Goal: Check status: Check status

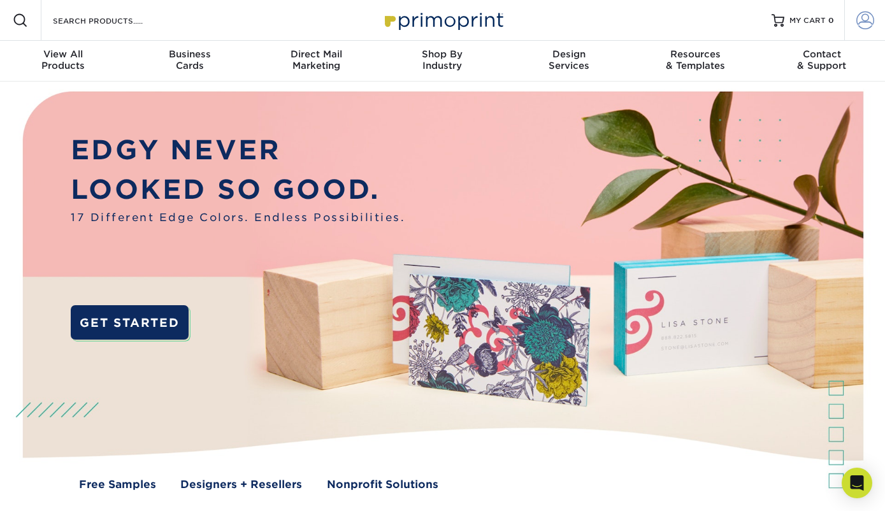
click at [864, 20] on span at bounding box center [865, 20] width 18 height 18
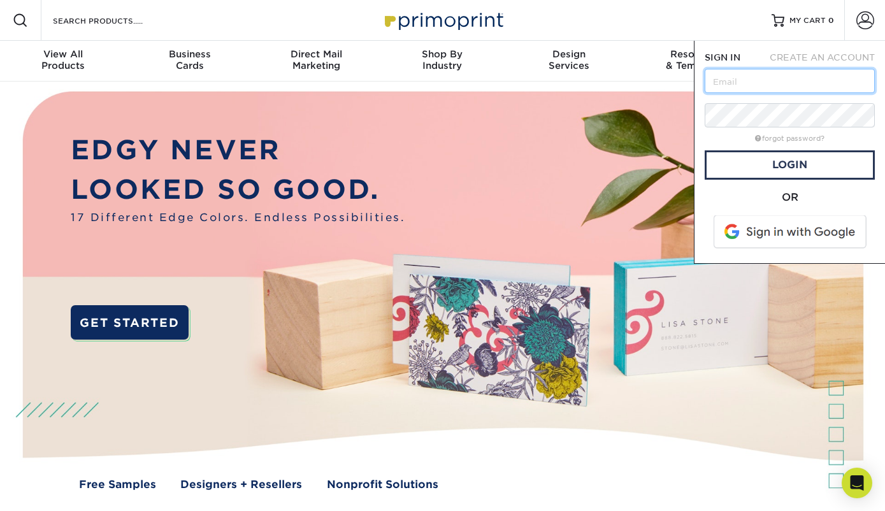
click at [755, 84] on input "text" at bounding box center [789, 81] width 170 height 24
type input "[EMAIL_ADDRESS][DOMAIN_NAME]"
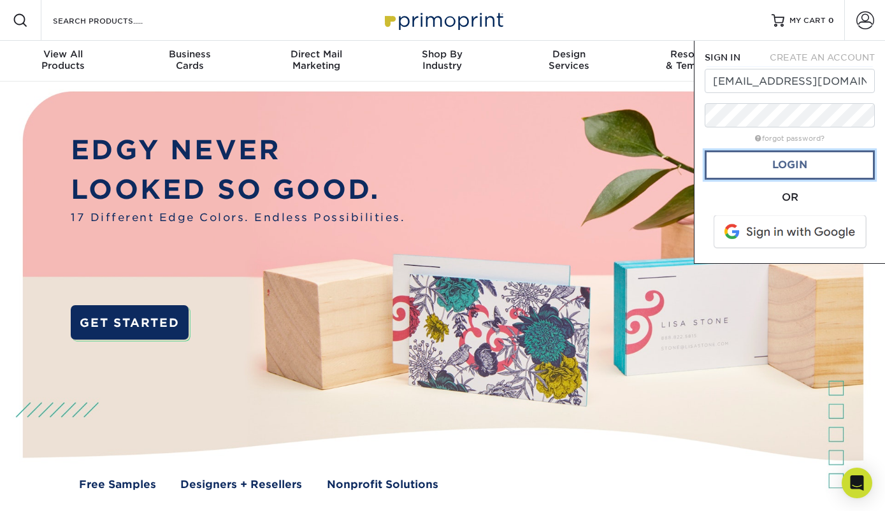
click at [774, 155] on link "Login" at bounding box center [789, 164] width 170 height 29
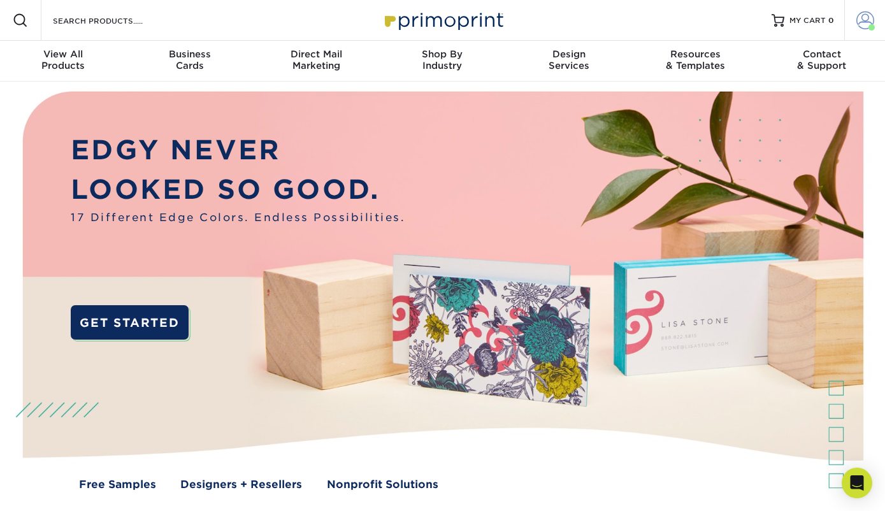
click at [862, 22] on span at bounding box center [865, 20] width 18 height 18
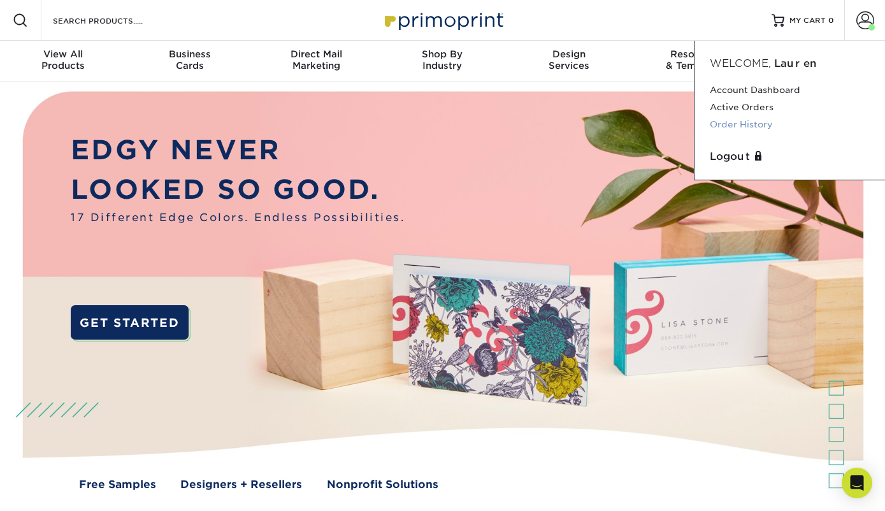
click at [743, 125] on link "Order History" at bounding box center [789, 124] width 160 height 17
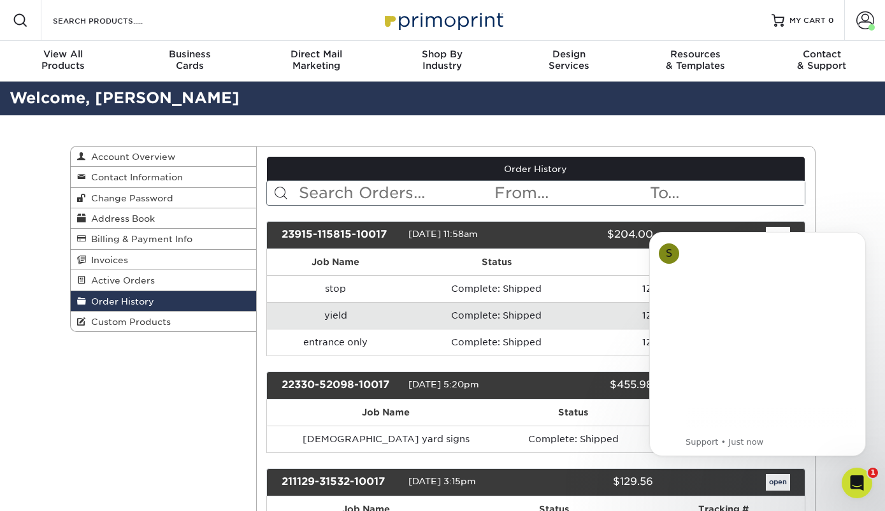
scroll to position [50, 0]
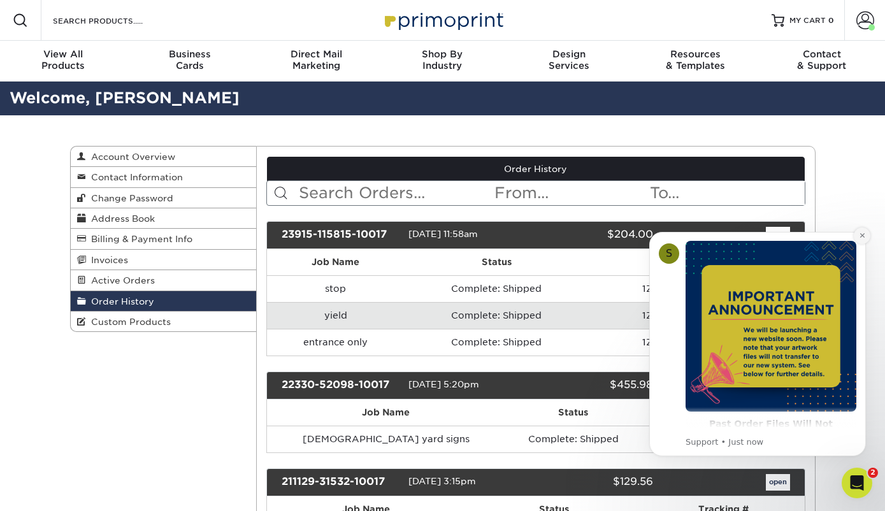
click at [857, 238] on button "Dismiss notification" at bounding box center [861, 235] width 17 height 17
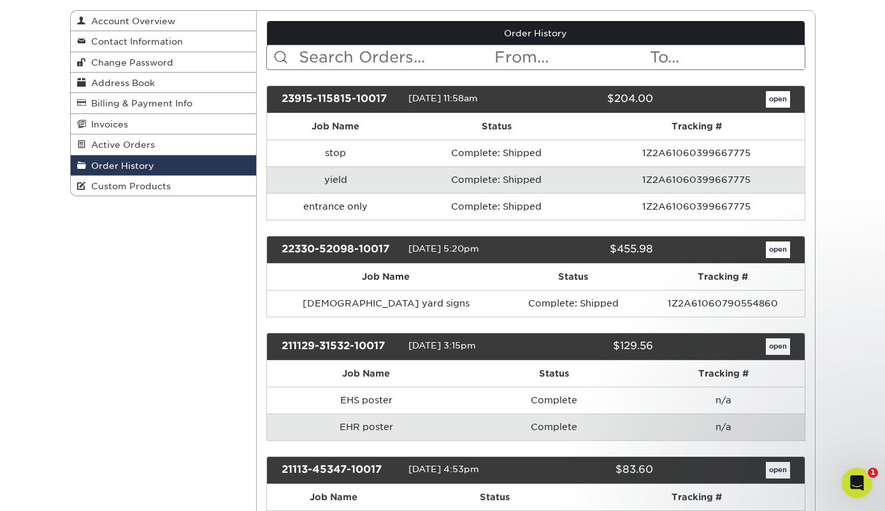
scroll to position [144, 0]
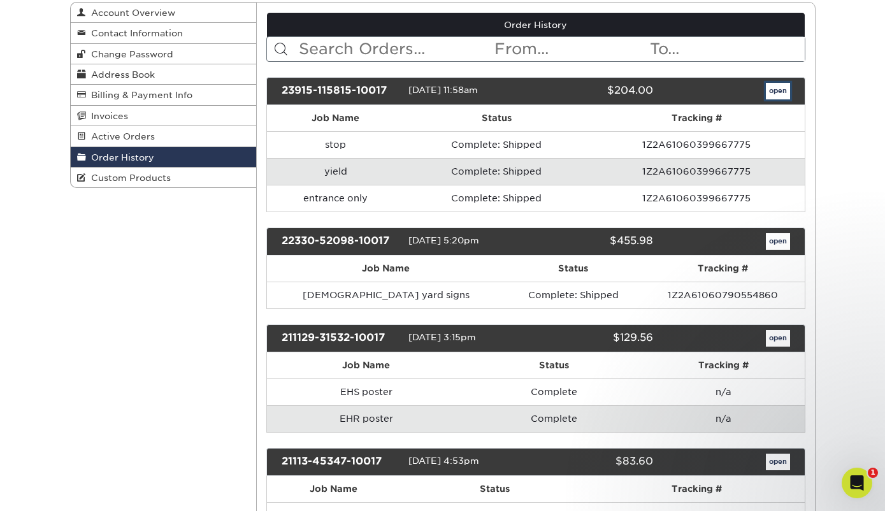
click at [775, 91] on link "open" at bounding box center [777, 91] width 24 height 17
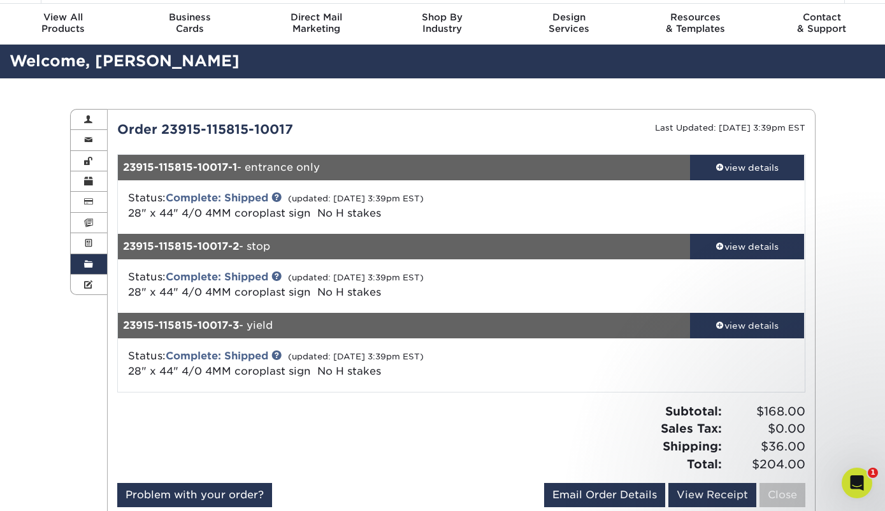
scroll to position [0, 0]
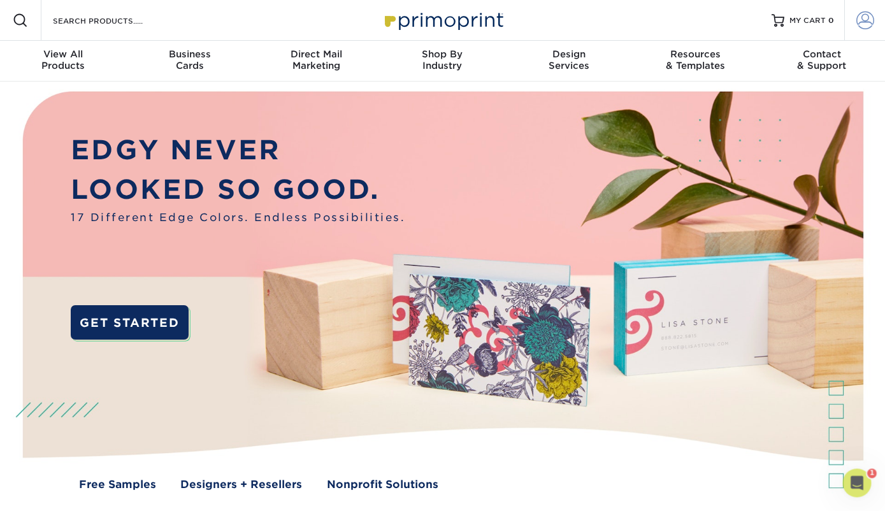
click at [863, 17] on span at bounding box center [865, 20] width 18 height 18
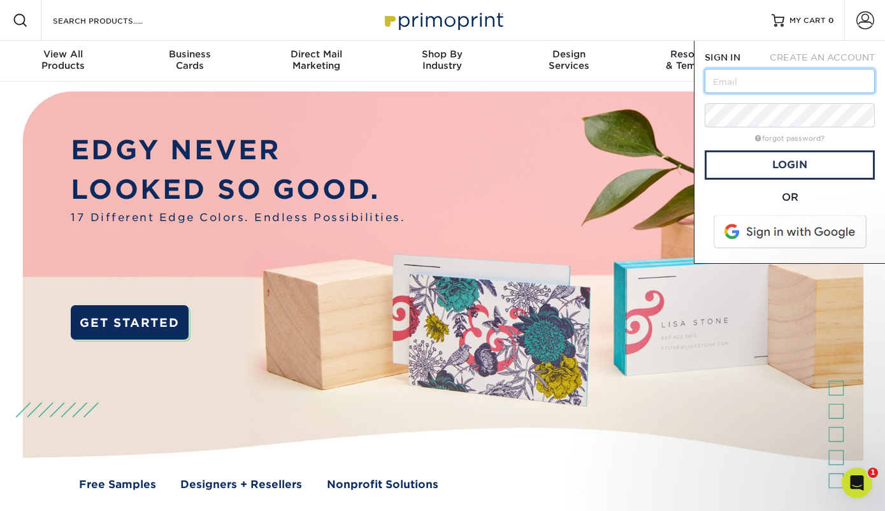
click at [821, 80] on input "text" at bounding box center [789, 81] width 170 height 24
type input "[EMAIL_ADDRESS][DOMAIN_NAME]"
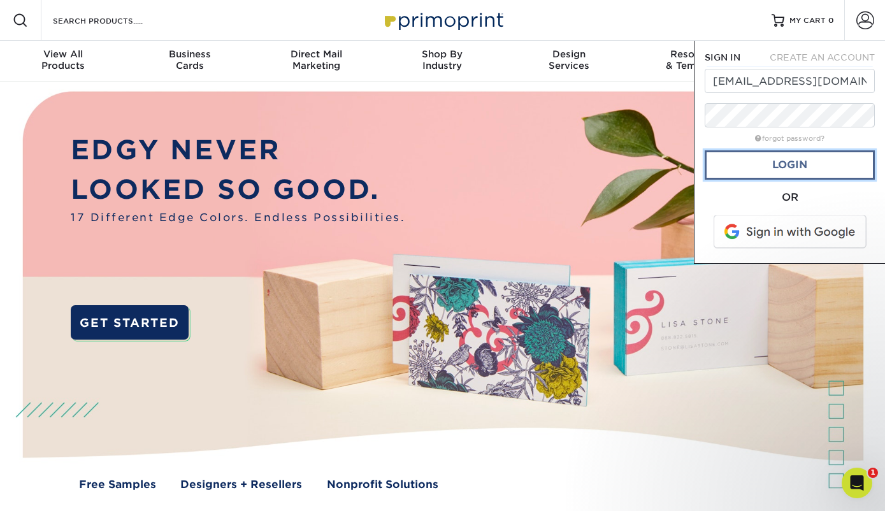
click at [786, 165] on link "Login" at bounding box center [789, 164] width 170 height 29
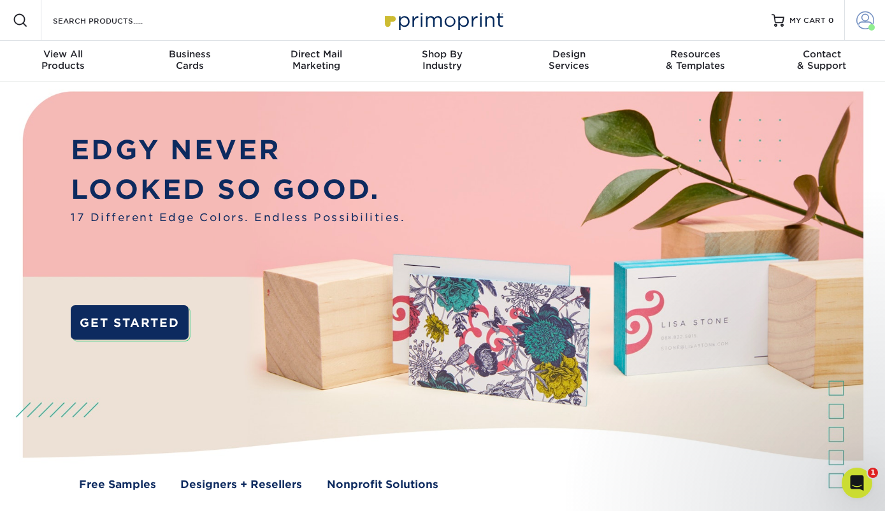
click at [865, 21] on span at bounding box center [865, 20] width 18 height 18
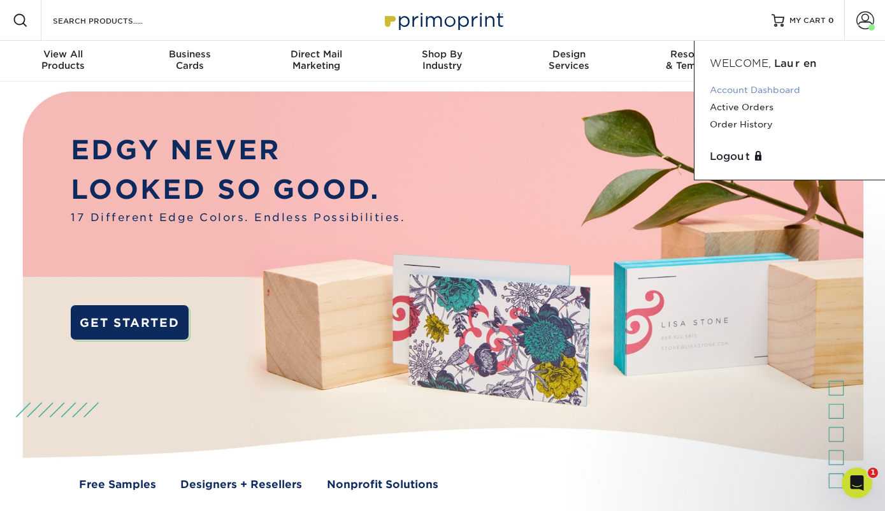
click at [765, 94] on link "Account Dashboard" at bounding box center [789, 90] width 160 height 17
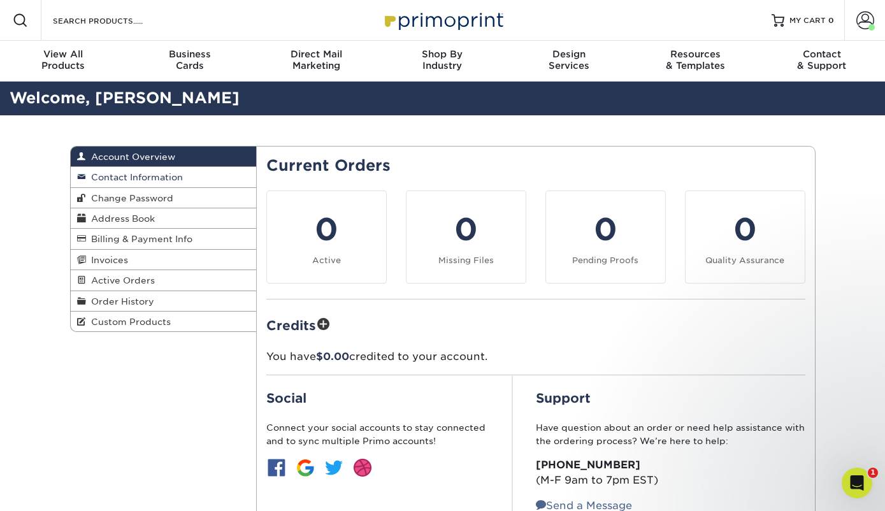
click at [173, 178] on span "Contact Information" at bounding box center [134, 177] width 97 height 10
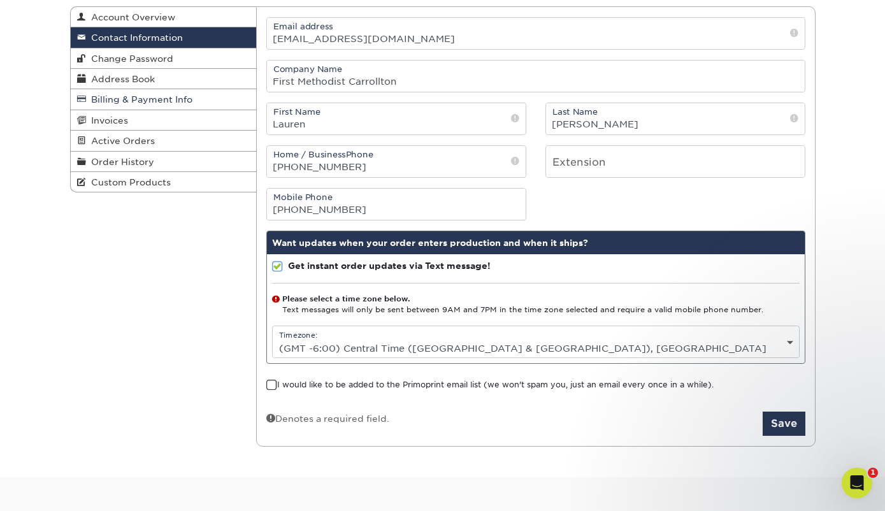
scroll to position [141, 0]
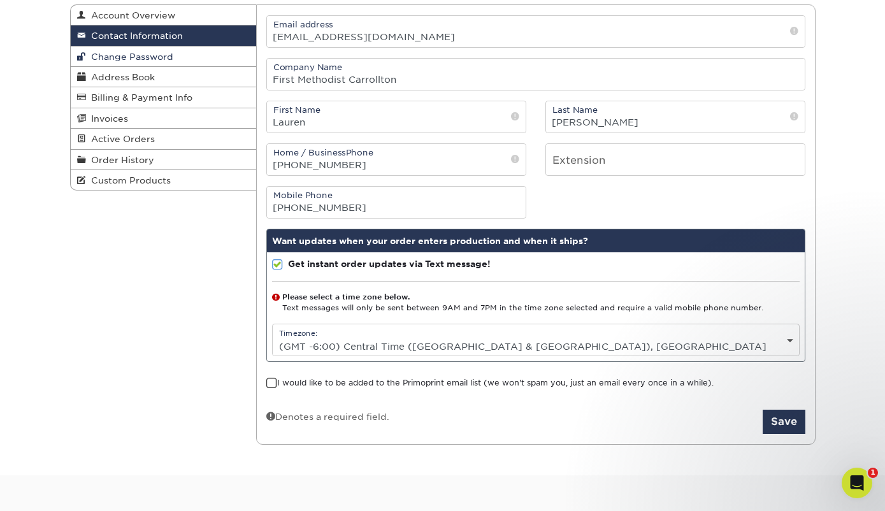
click at [190, 54] on link "Change Password" at bounding box center [164, 56] width 186 height 20
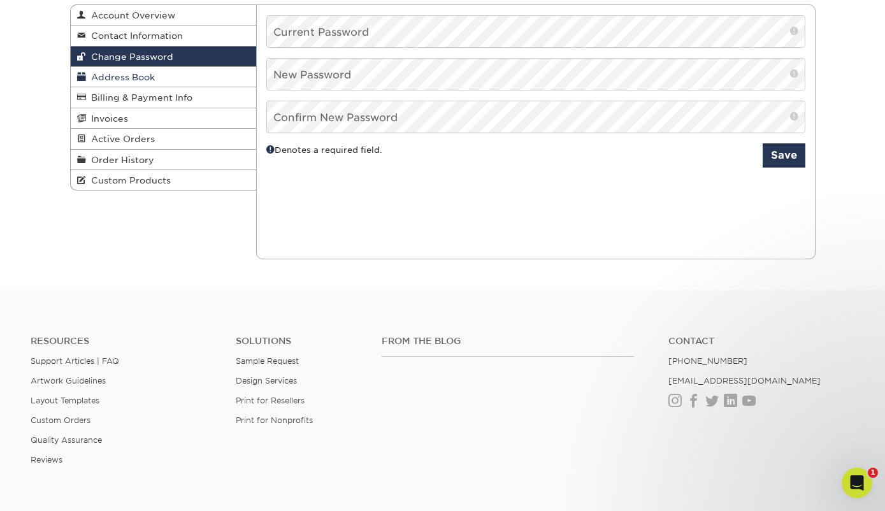
click at [192, 72] on link "Address Book" at bounding box center [164, 77] width 186 height 20
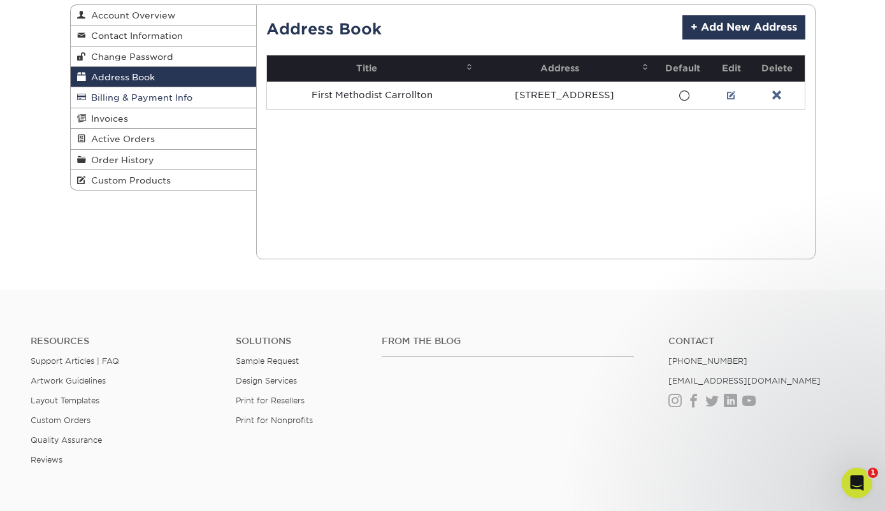
click at [202, 103] on link "Billing & Payment Info" at bounding box center [164, 97] width 186 height 20
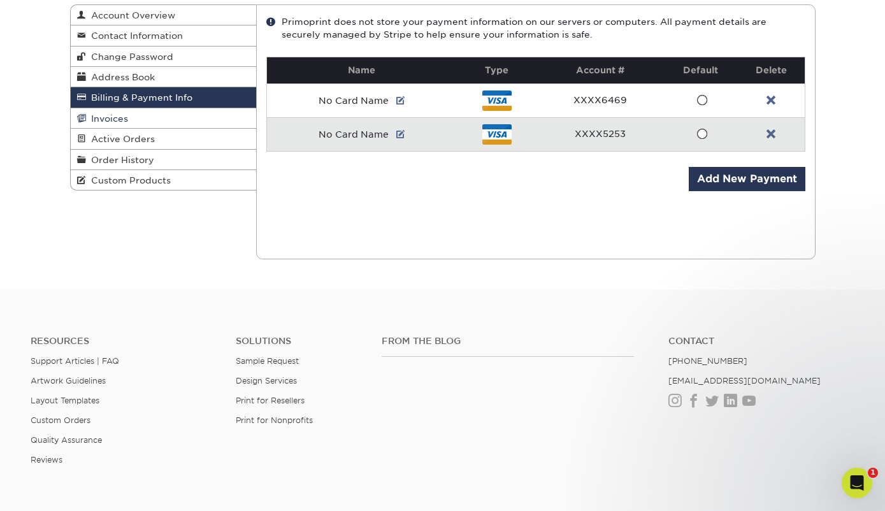
click at [202, 123] on link "Invoices" at bounding box center [164, 118] width 186 height 20
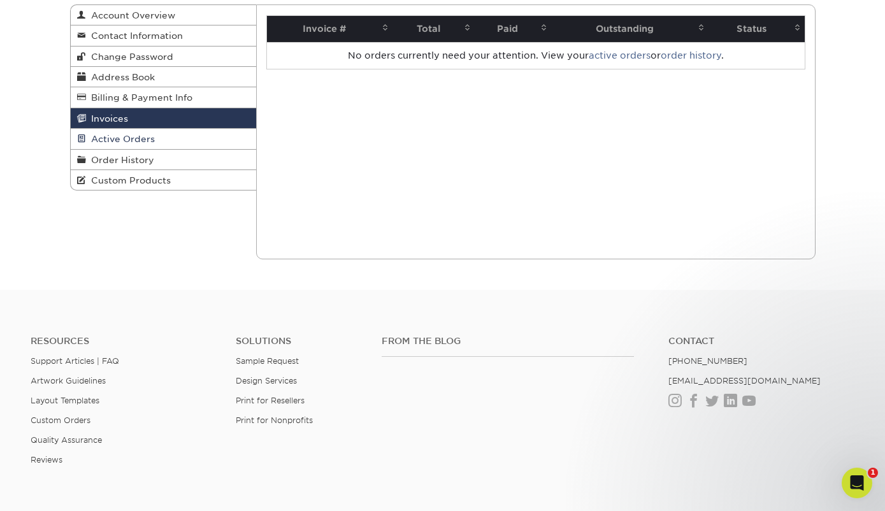
click at [201, 143] on link "Active Orders" at bounding box center [164, 139] width 186 height 20
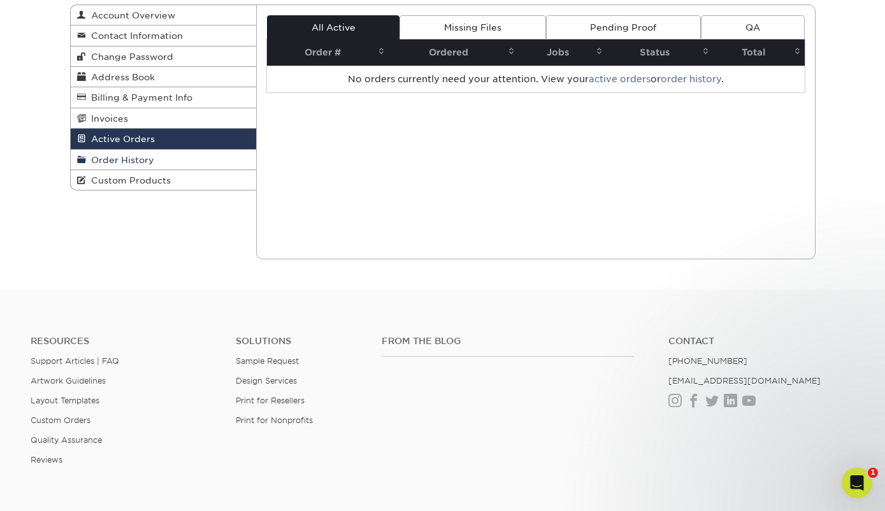
click at [201, 159] on link "Order History" at bounding box center [164, 160] width 186 height 20
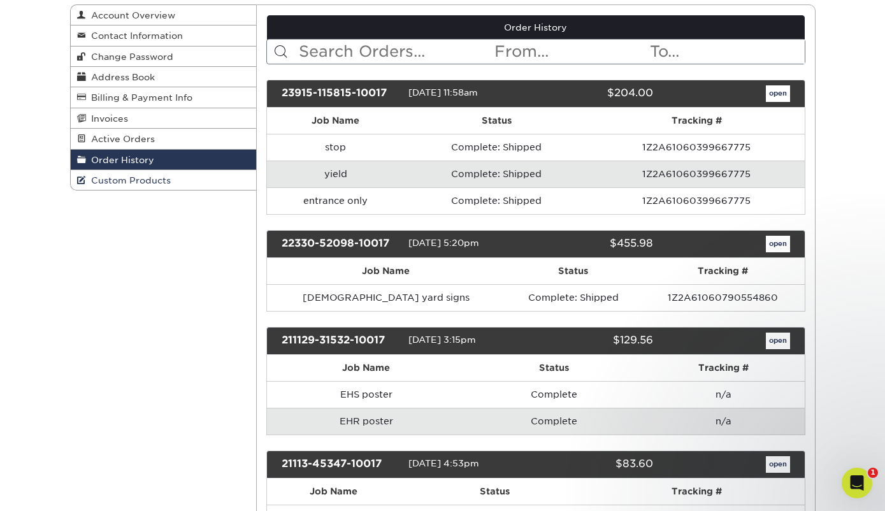
click at [203, 185] on link "Custom Products" at bounding box center [164, 180] width 186 height 20
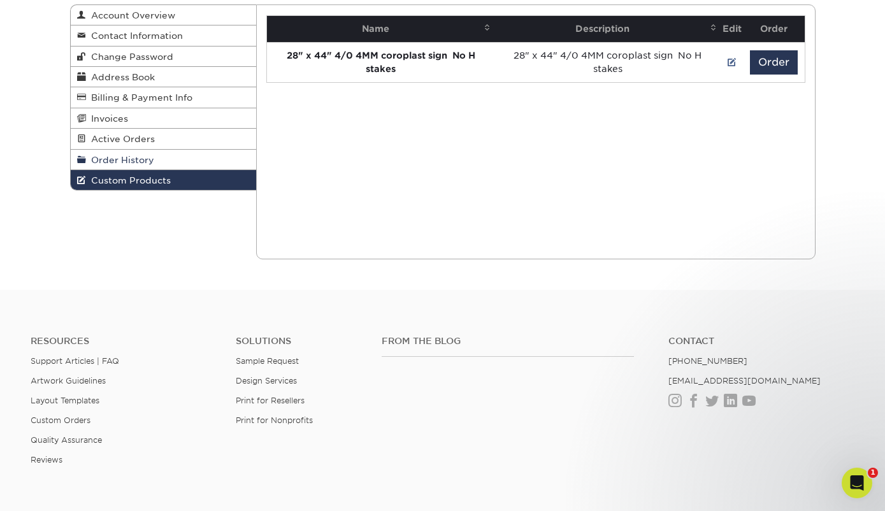
click at [210, 162] on link "Order History" at bounding box center [164, 160] width 186 height 20
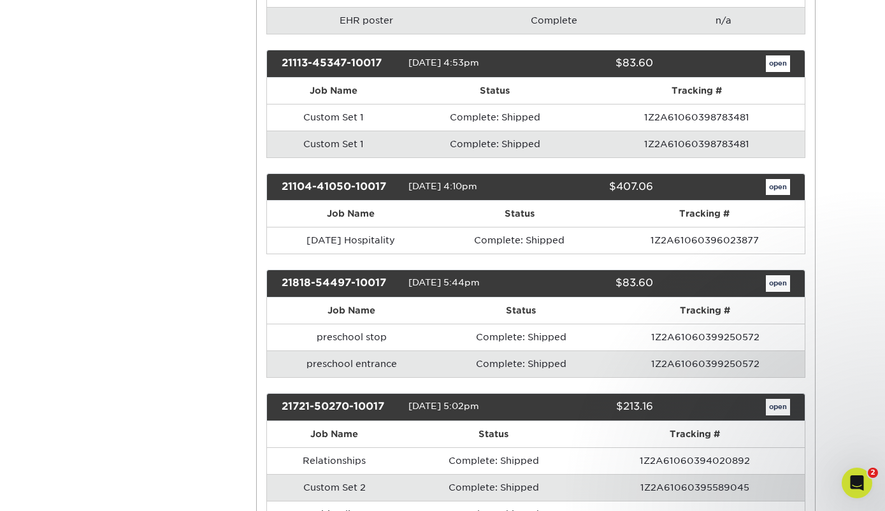
scroll to position [528, 0]
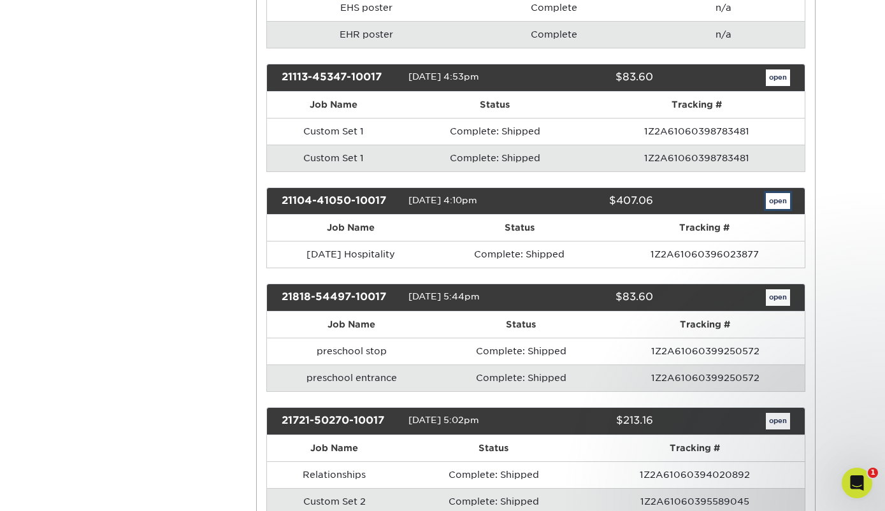
click at [777, 206] on link "open" at bounding box center [777, 201] width 24 height 17
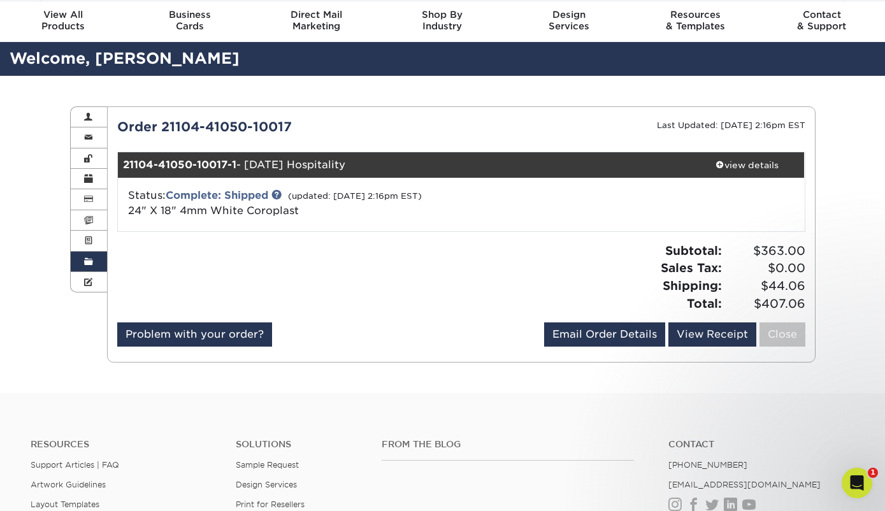
scroll to position [0, 0]
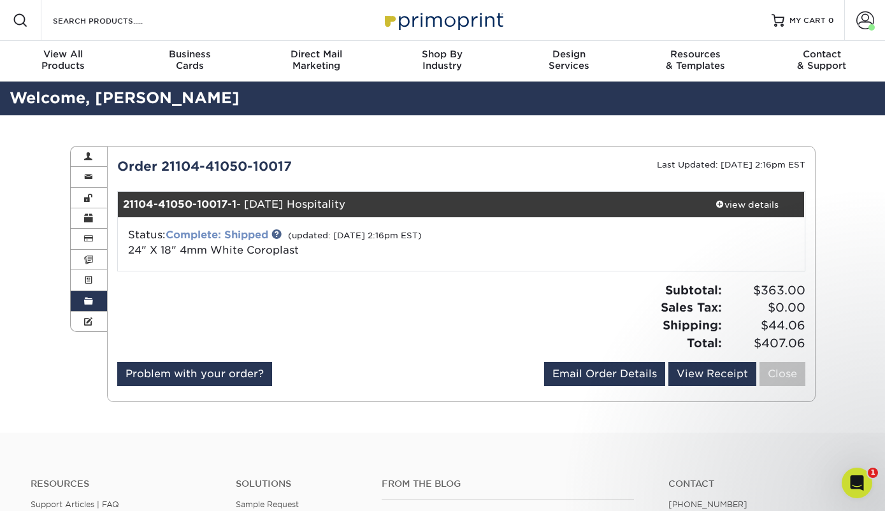
click at [250, 234] on link "Complete: Shipped" at bounding box center [217, 235] width 103 height 12
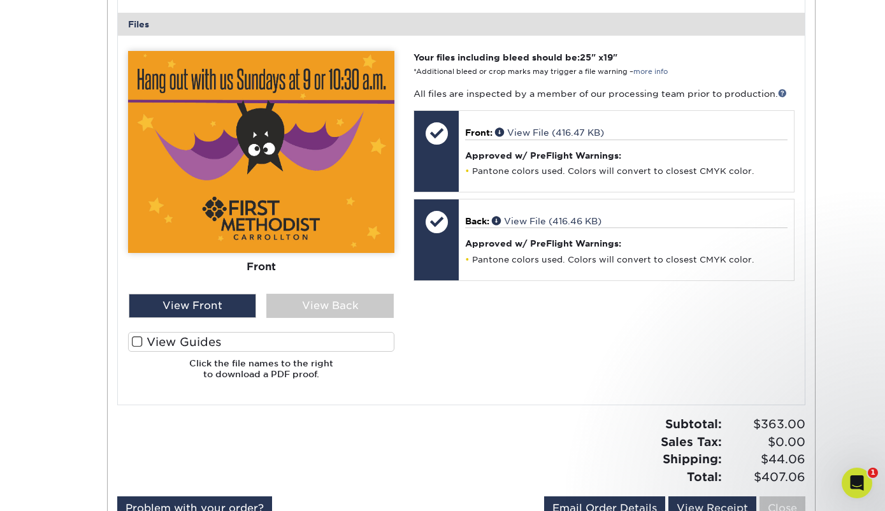
scroll to position [530, 0]
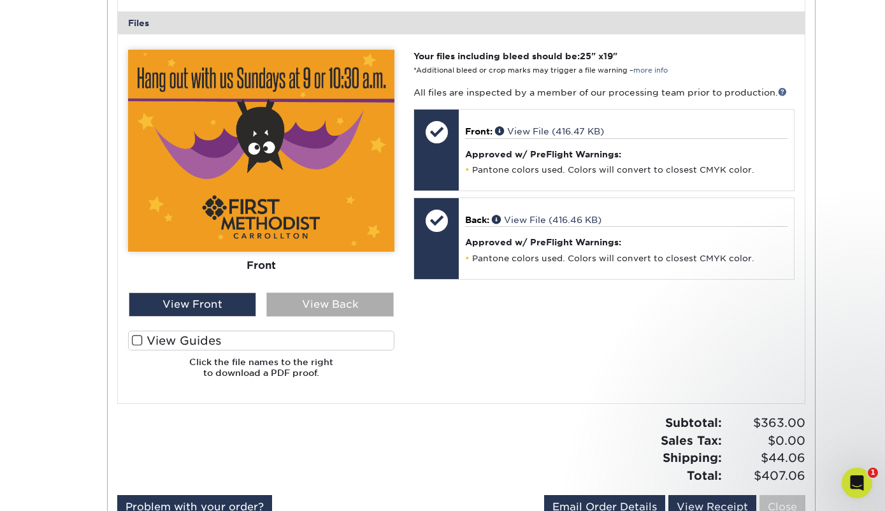
click at [325, 303] on div "View Back" at bounding box center [329, 304] width 127 height 24
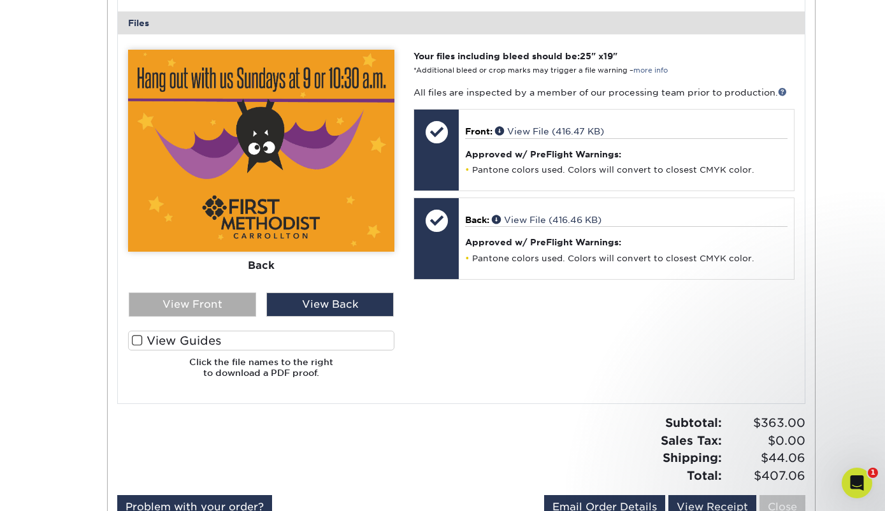
click at [217, 303] on div "View Front" at bounding box center [192, 304] width 127 height 24
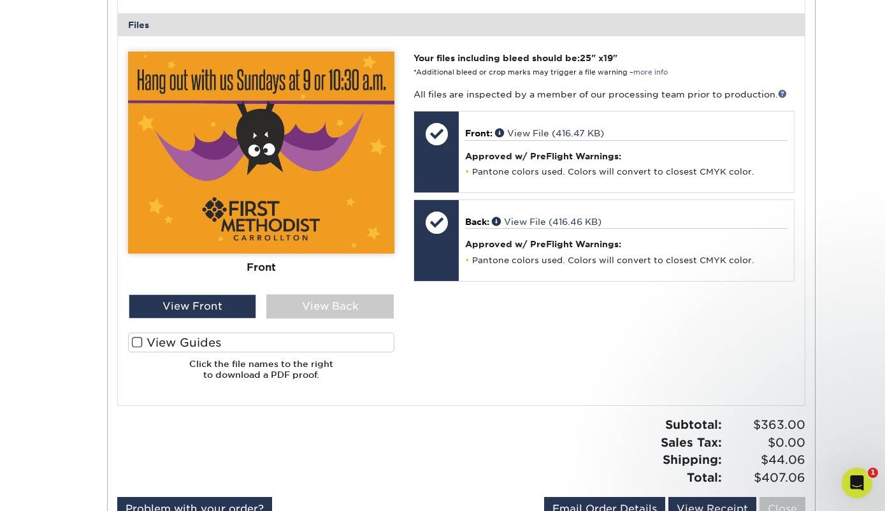
scroll to position [512, 0]
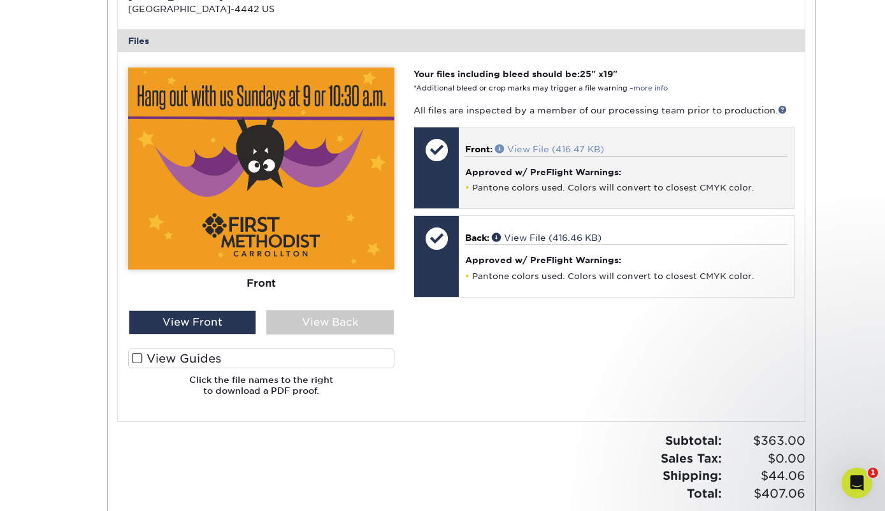
click at [529, 146] on link "View File (416.47 KB)" at bounding box center [549, 149] width 109 height 10
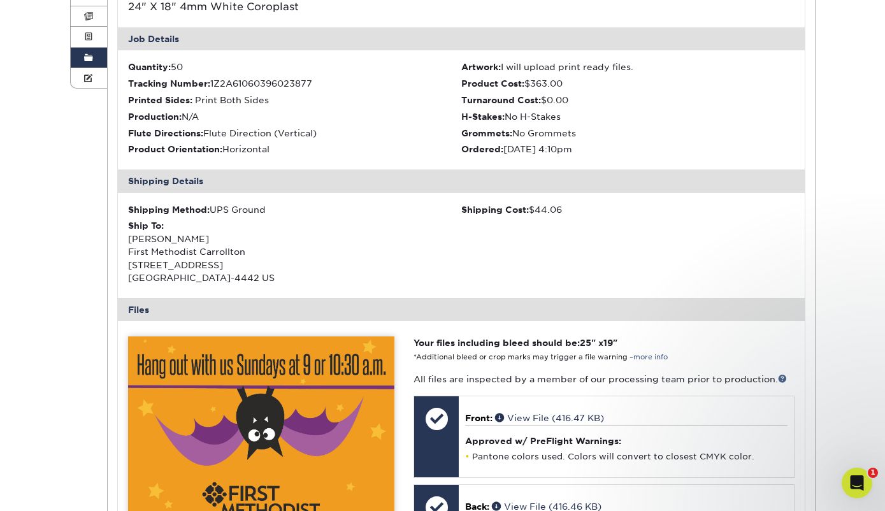
scroll to position [0, 0]
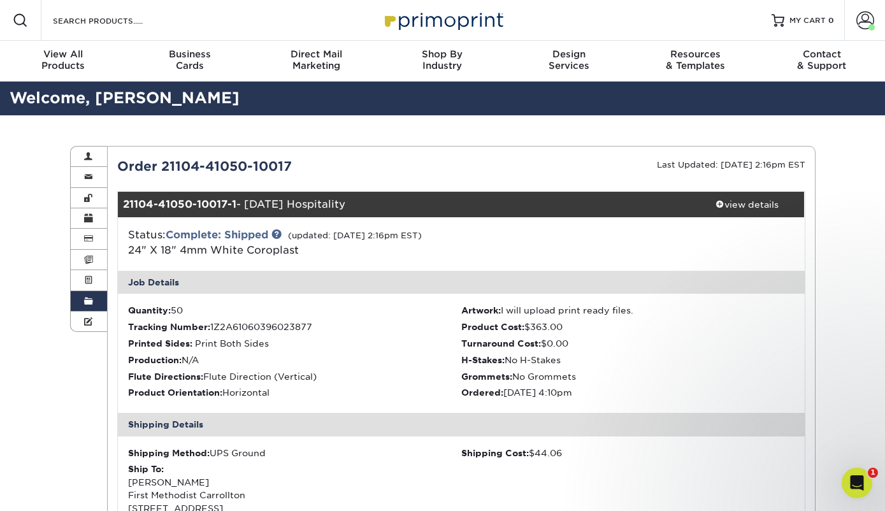
scroll to position [141, 0]
click at [86, 301] on span at bounding box center [88, 301] width 9 height 10
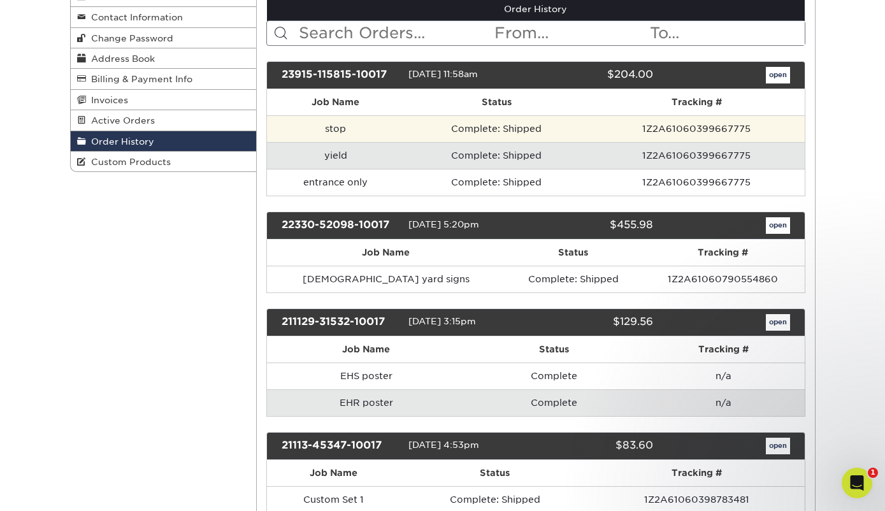
scroll to position [166, 0]
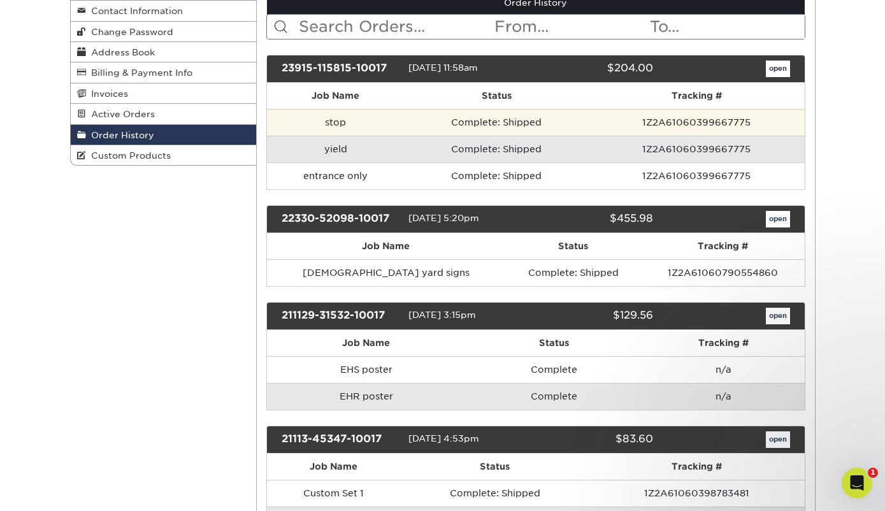
click at [504, 119] on td "Complete: Shipped" at bounding box center [496, 122] width 184 height 27
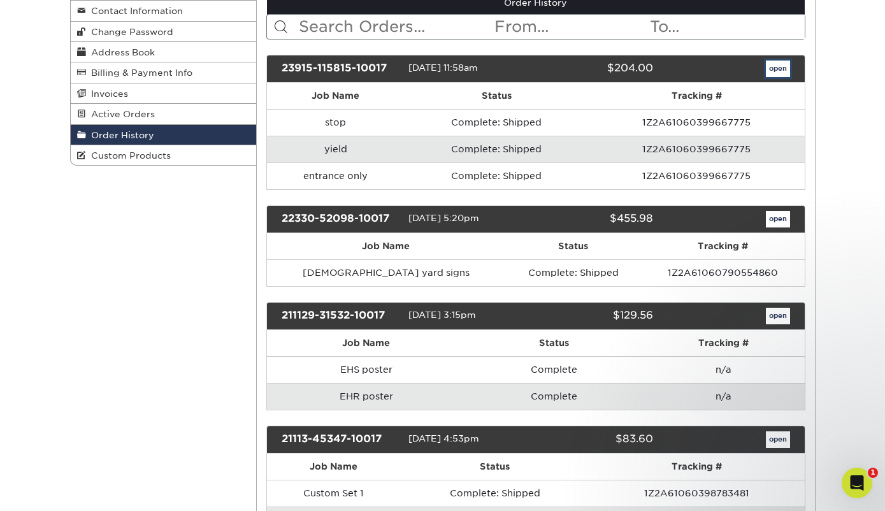
click at [783, 68] on link "open" at bounding box center [777, 69] width 24 height 17
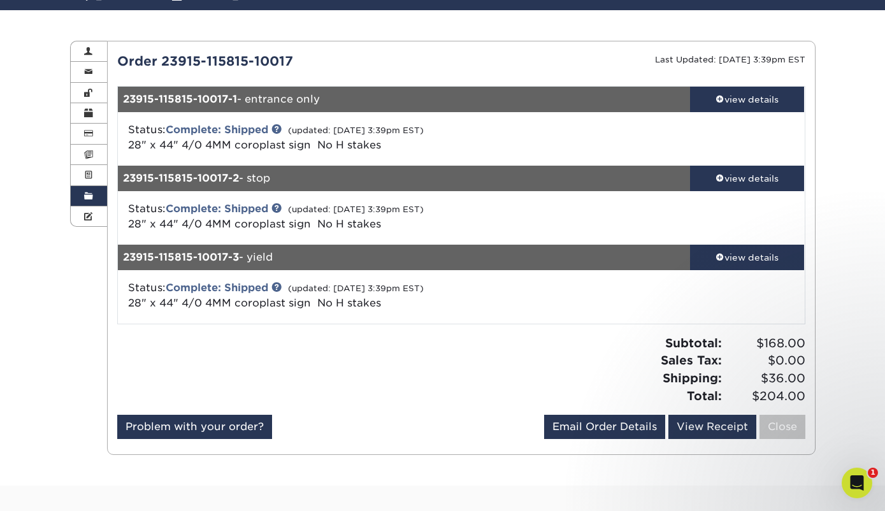
scroll to position [84, 0]
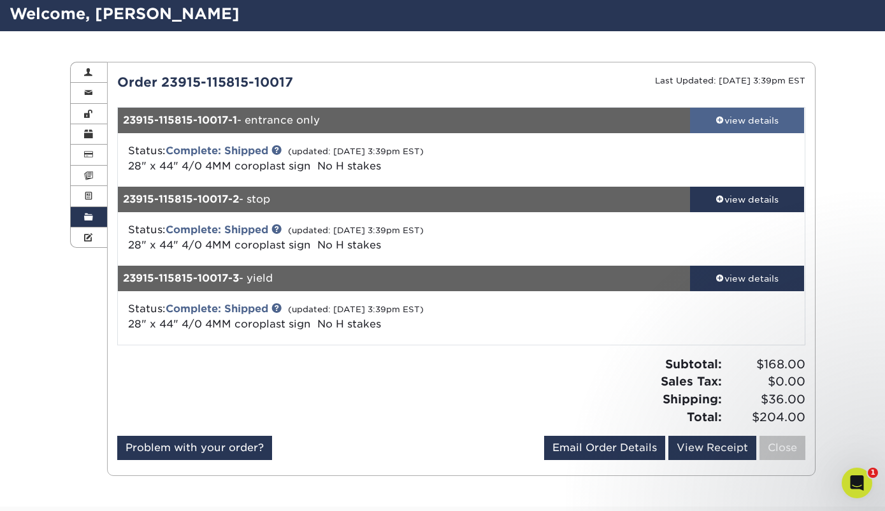
click at [741, 125] on div "view details" at bounding box center [747, 120] width 115 height 13
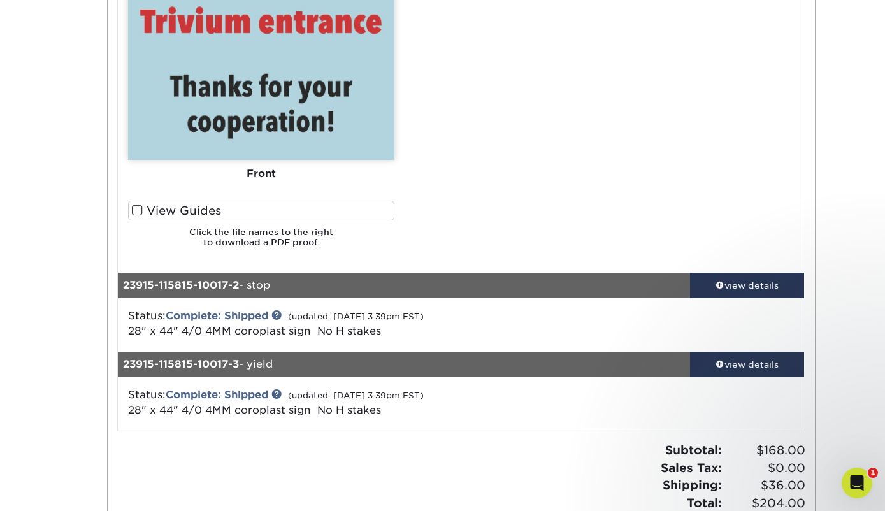
scroll to position [899, 0]
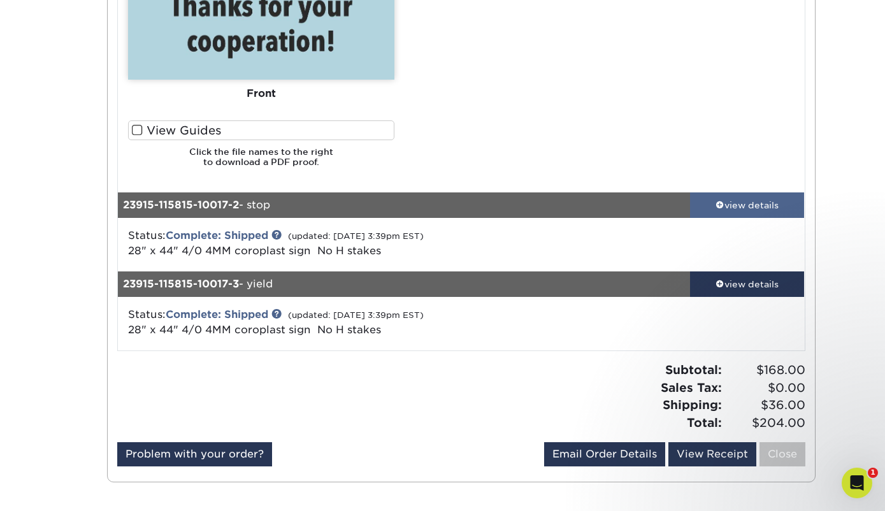
click at [732, 197] on link "view details" at bounding box center [747, 204] width 115 height 25
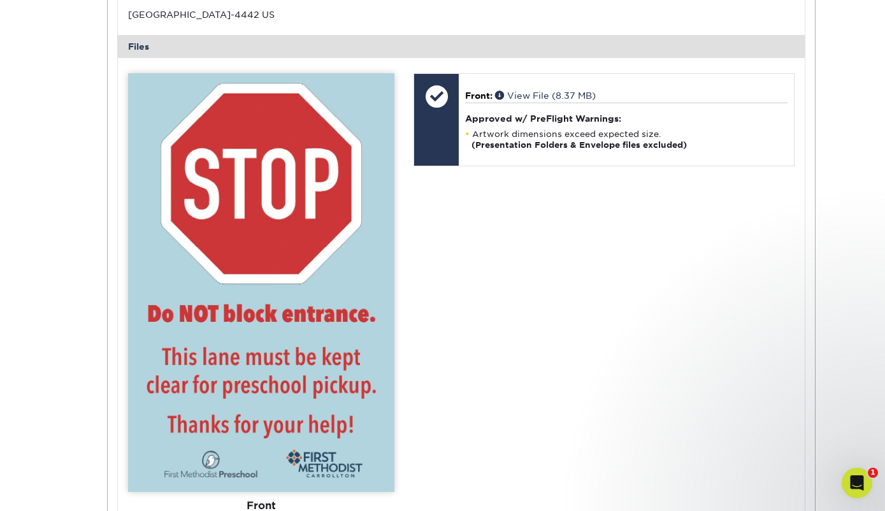
scroll to position [1387, 0]
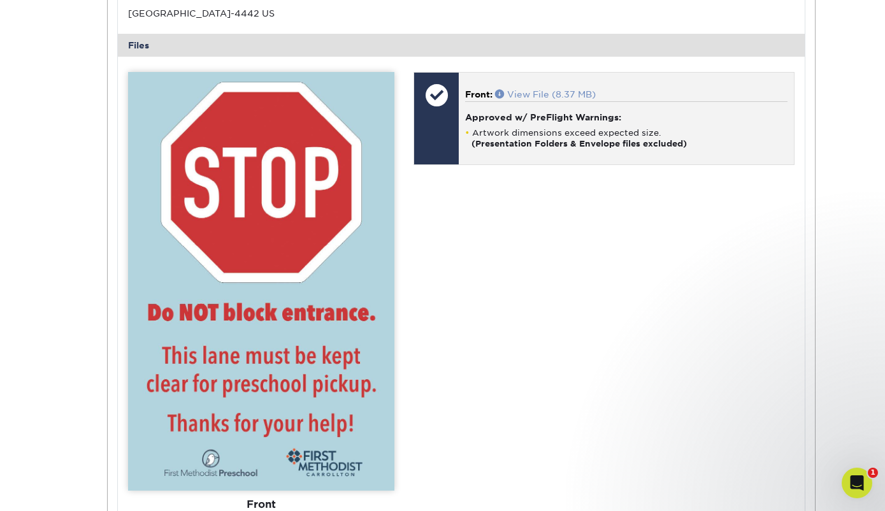
click at [543, 89] on link "View File (8.37 MB)" at bounding box center [545, 94] width 101 height 10
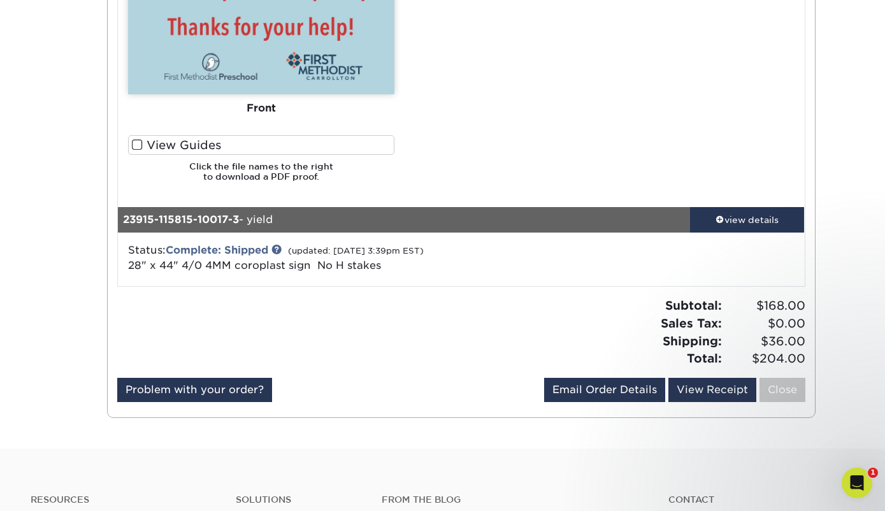
scroll to position [1815, 0]
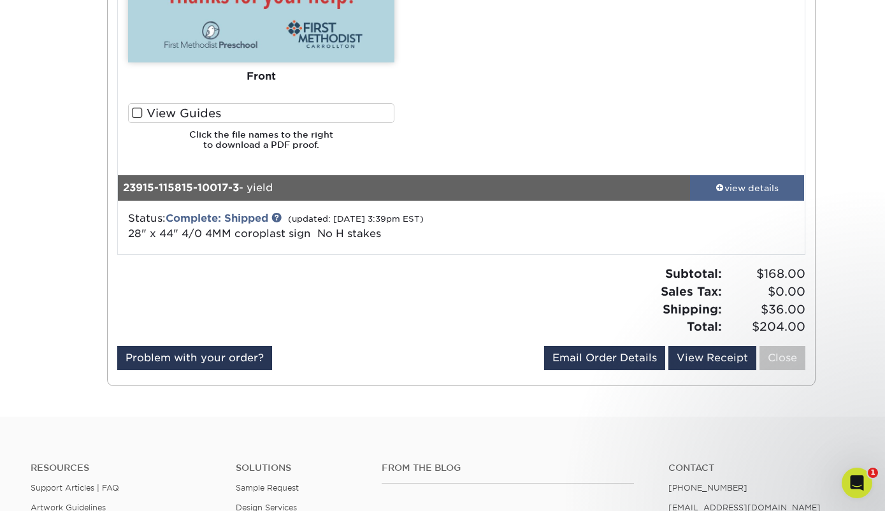
click at [727, 192] on div "view details" at bounding box center [747, 188] width 115 height 13
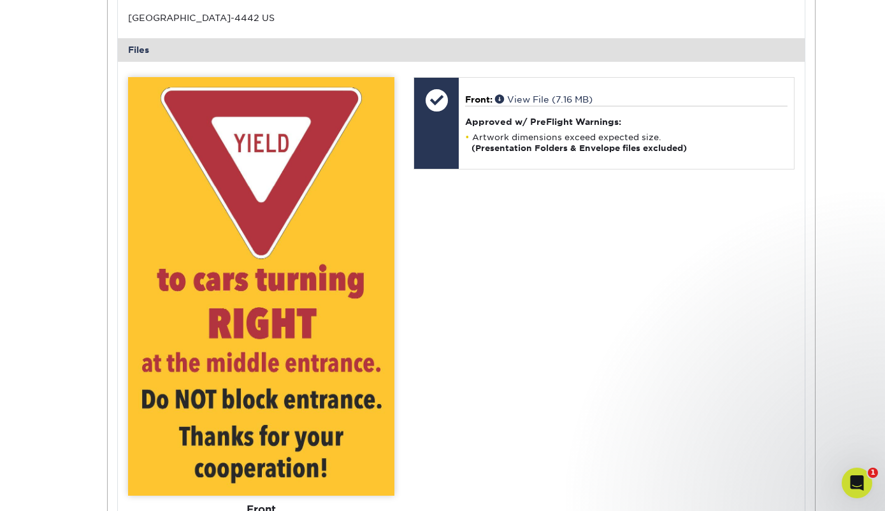
scroll to position [2278, 0]
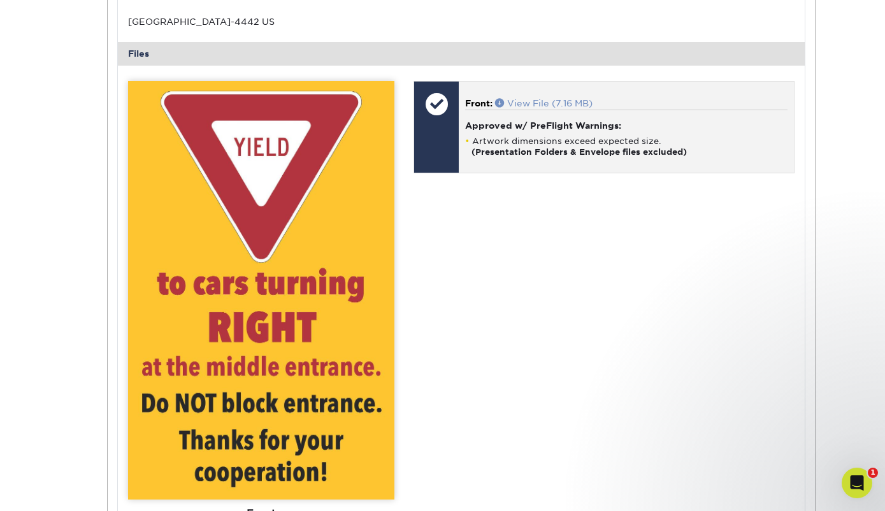
click at [538, 101] on link "View File (7.16 MB)" at bounding box center [543, 103] width 97 height 10
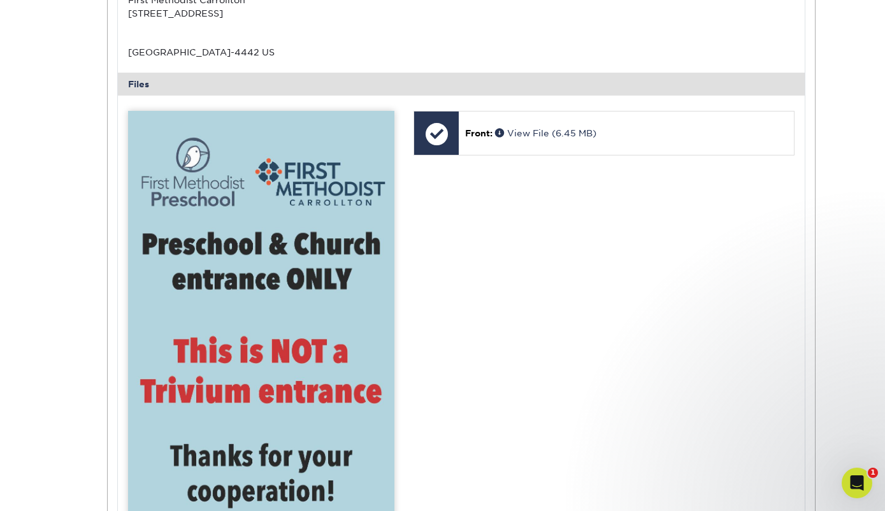
scroll to position [440, 0]
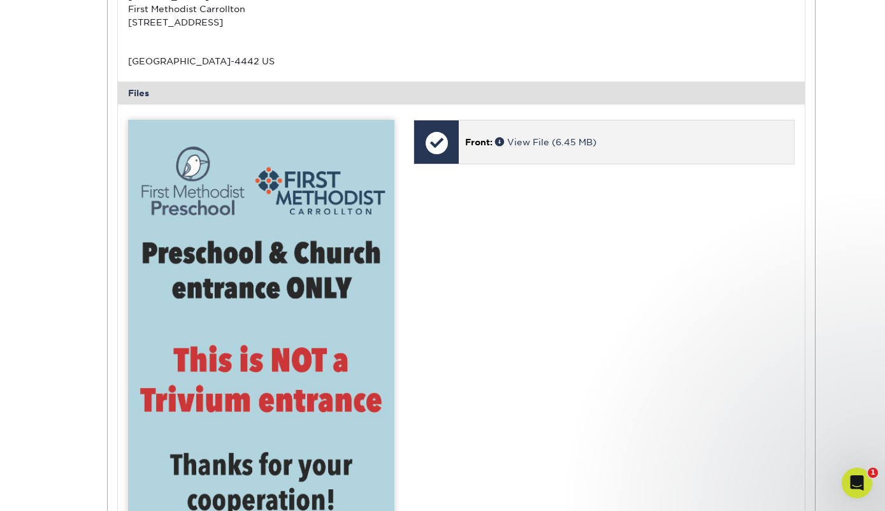
click at [541, 134] on div "Front: View File (6.45 MB)" at bounding box center [626, 141] width 334 height 43
click at [539, 144] on link "View File (6.45 MB)" at bounding box center [545, 142] width 101 height 10
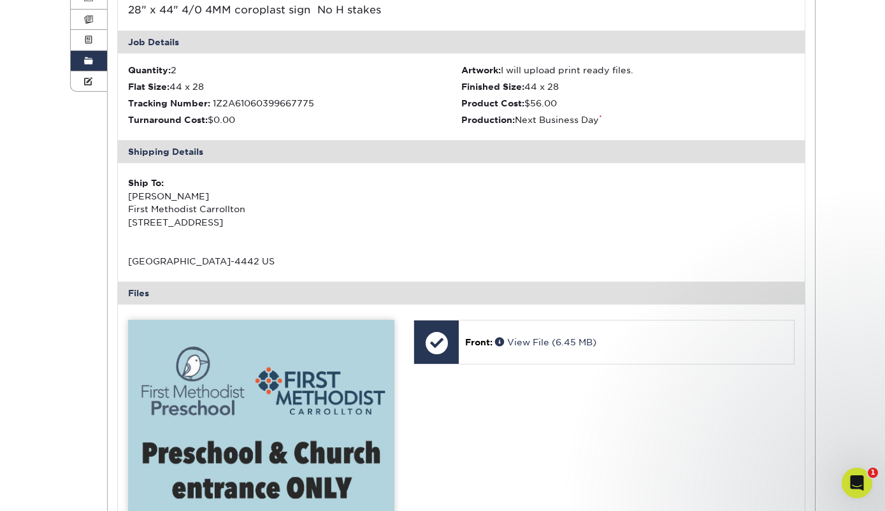
scroll to position [0, 0]
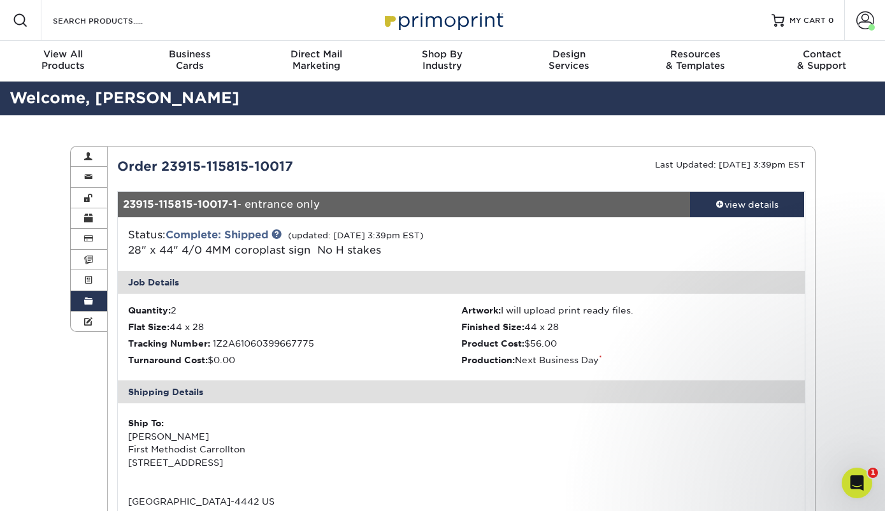
click at [92, 299] on span at bounding box center [88, 301] width 9 height 10
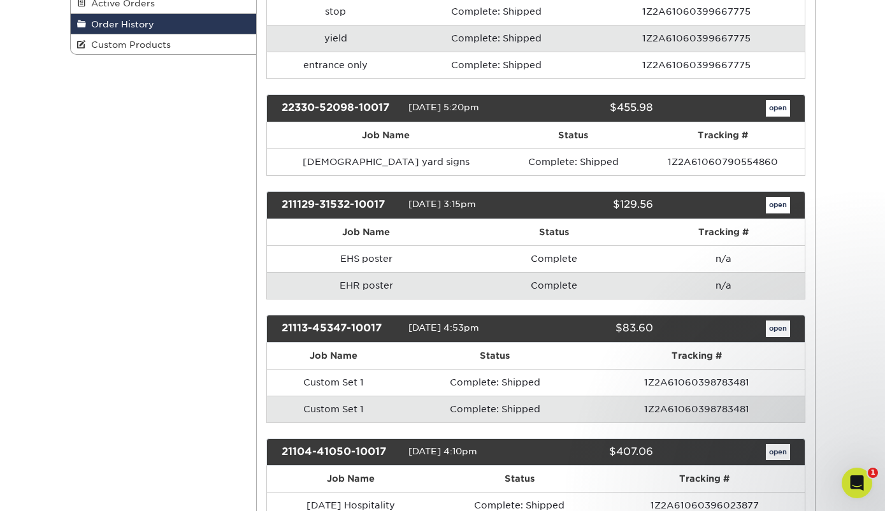
scroll to position [281, 0]
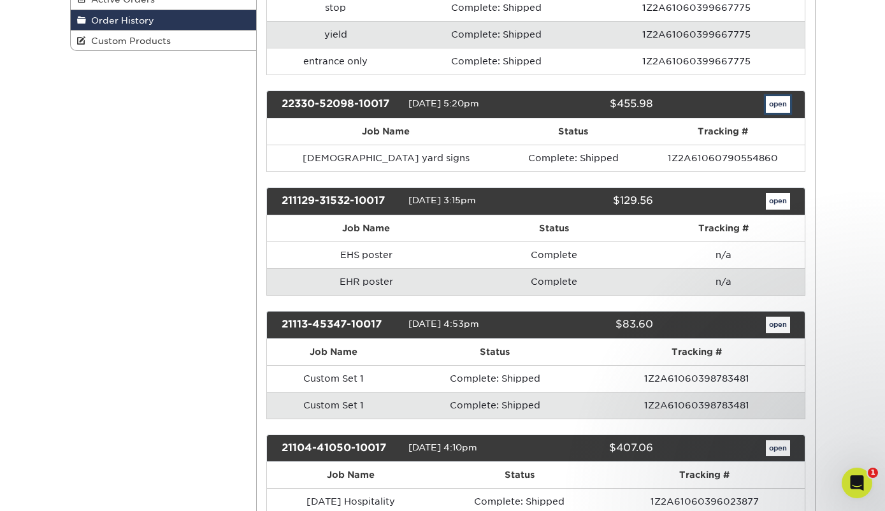
click at [771, 102] on link "open" at bounding box center [777, 104] width 24 height 17
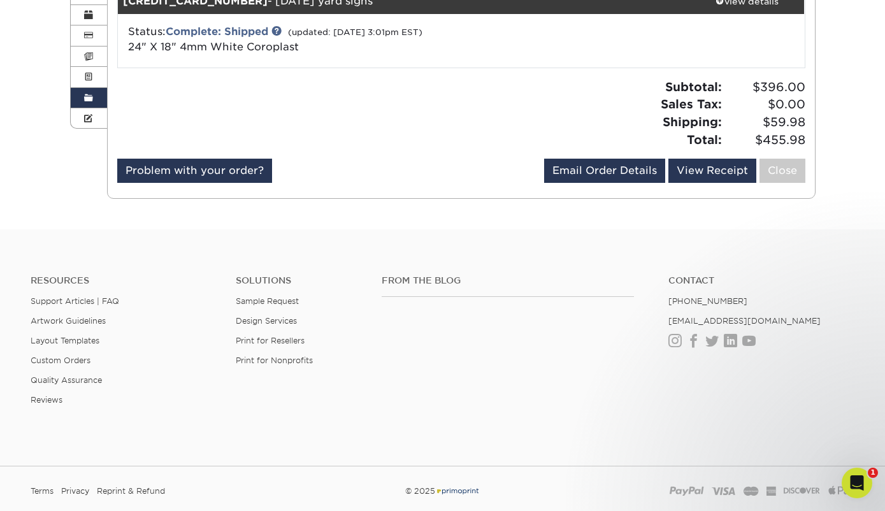
scroll to position [143, 0]
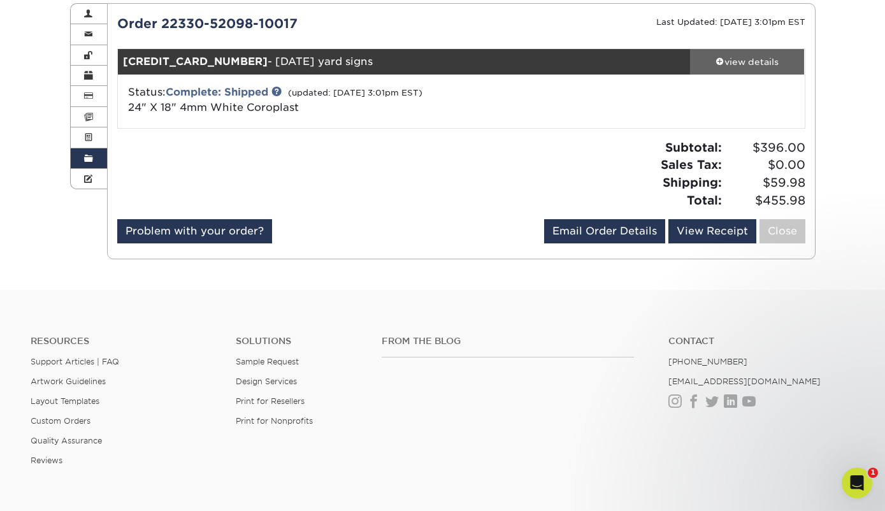
click at [765, 61] on div "view details" at bounding box center [747, 61] width 115 height 13
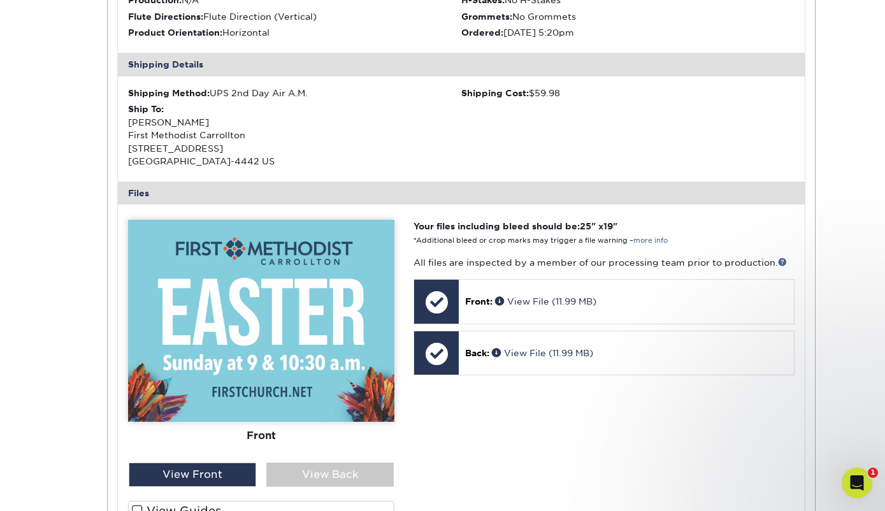
scroll to position [363, 0]
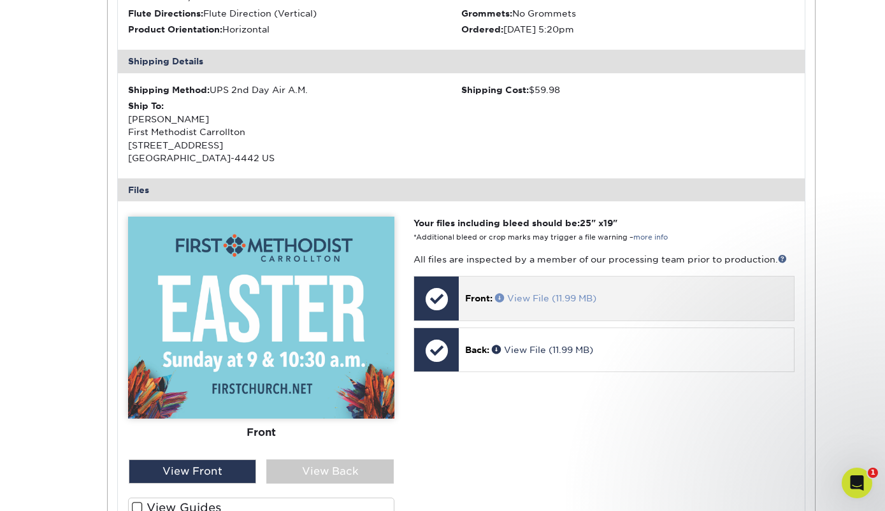
click at [541, 299] on link "View File (11.99 MB)" at bounding box center [545, 298] width 101 height 10
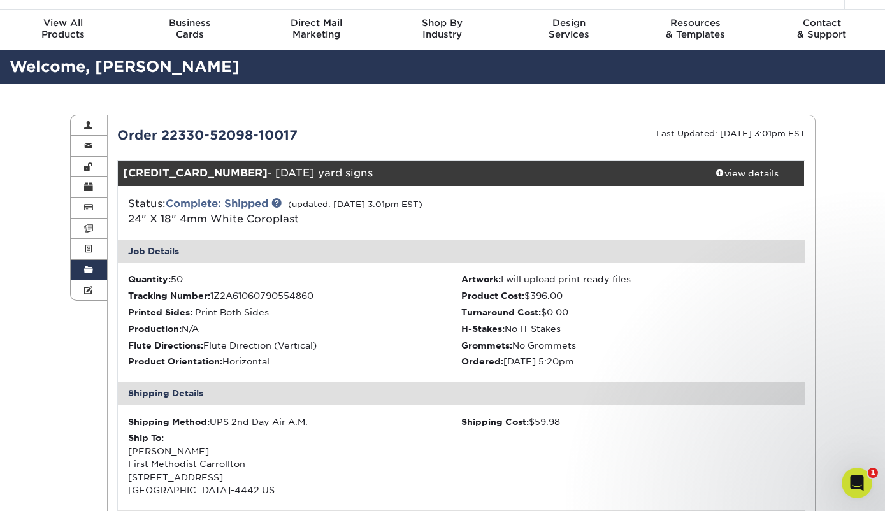
scroll to position [0, 0]
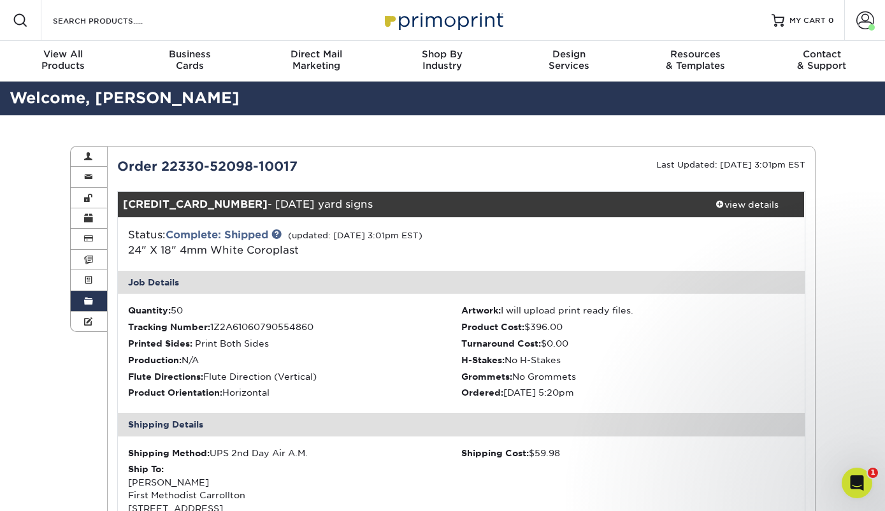
click at [103, 303] on link "Order History" at bounding box center [89, 301] width 37 height 20
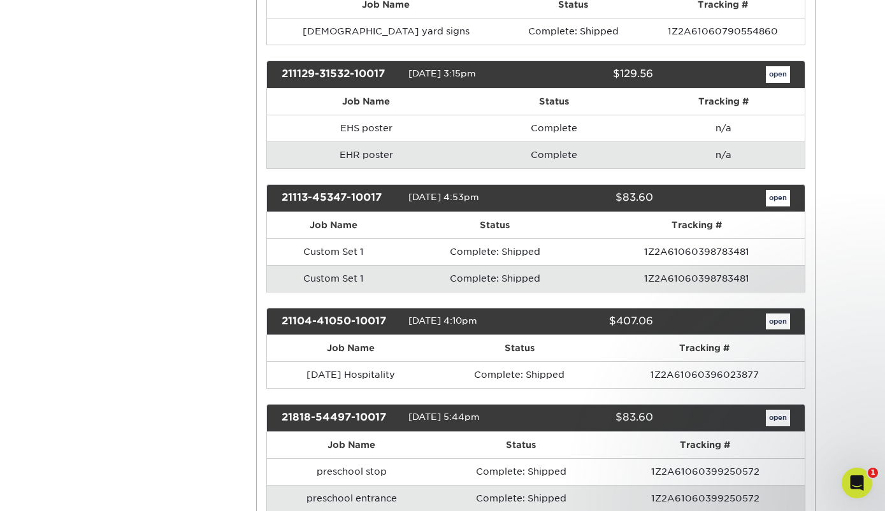
scroll to position [409, 0]
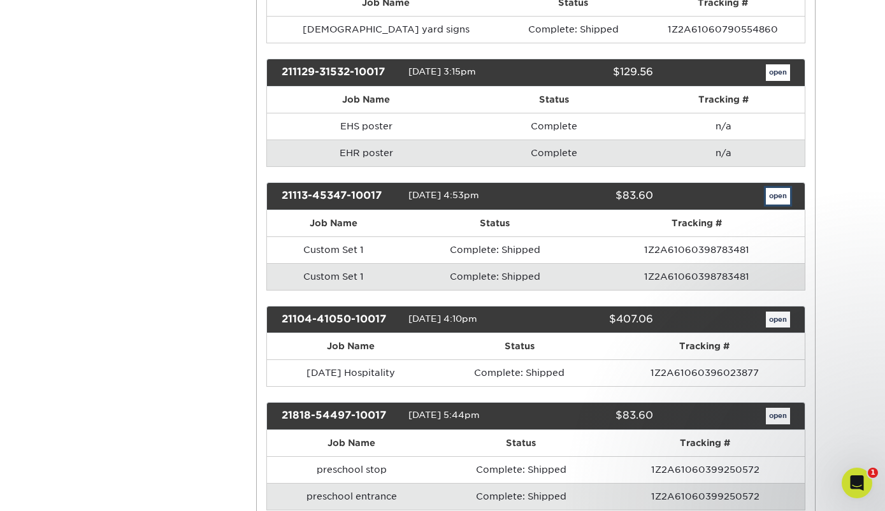
click at [785, 194] on link "open" at bounding box center [777, 196] width 24 height 17
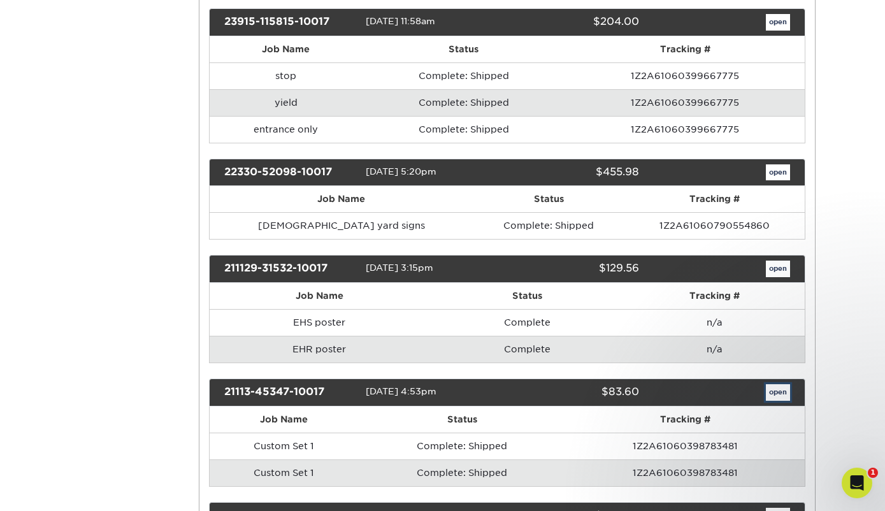
scroll to position [0, 0]
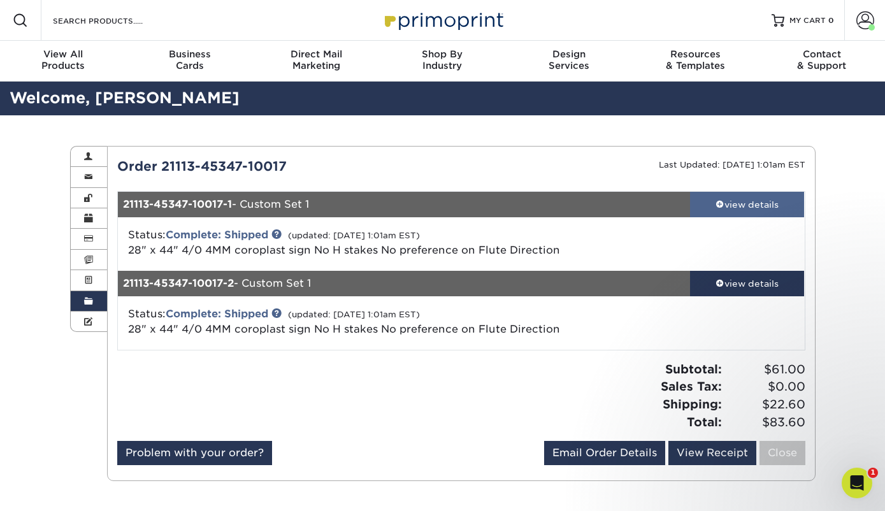
click at [725, 204] on div "view details" at bounding box center [747, 204] width 115 height 13
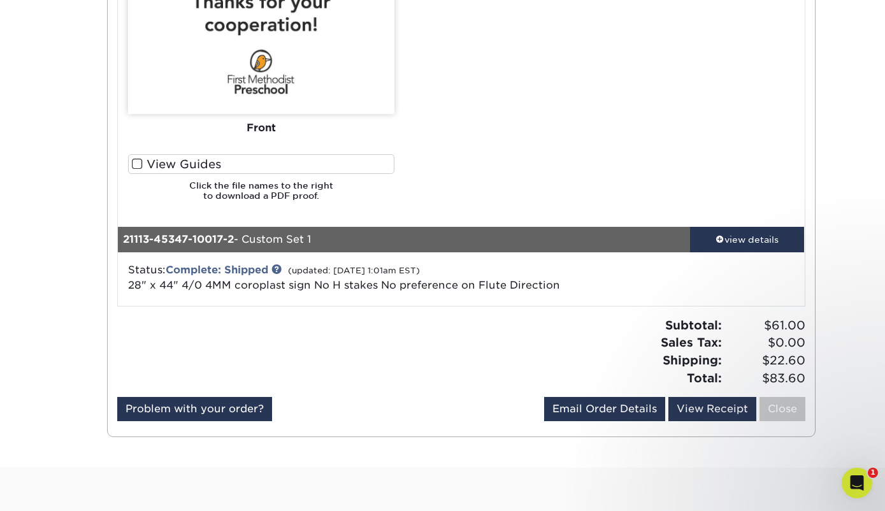
scroll to position [860, 0]
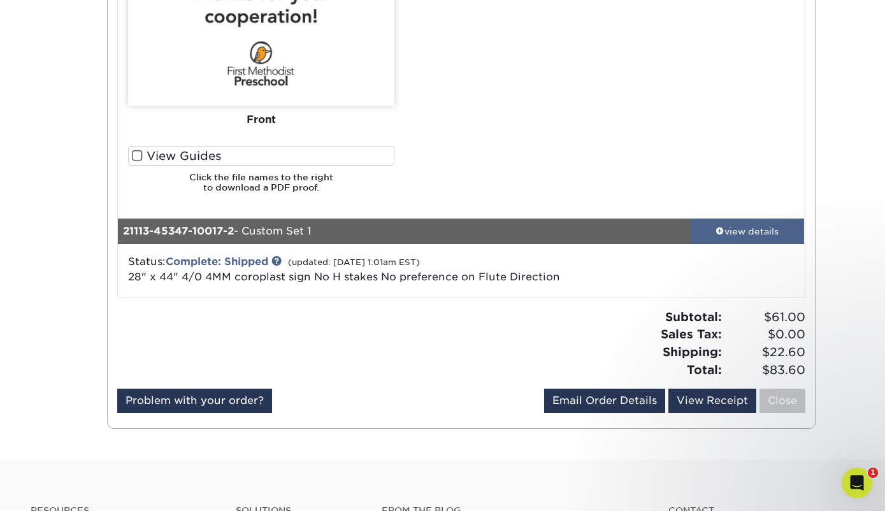
click at [730, 236] on div "view details" at bounding box center [747, 231] width 115 height 13
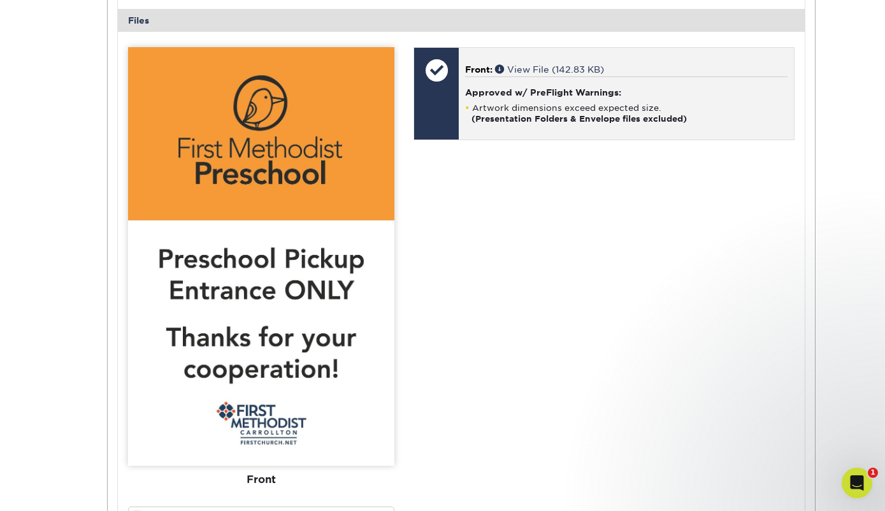
scroll to position [1385, 0]
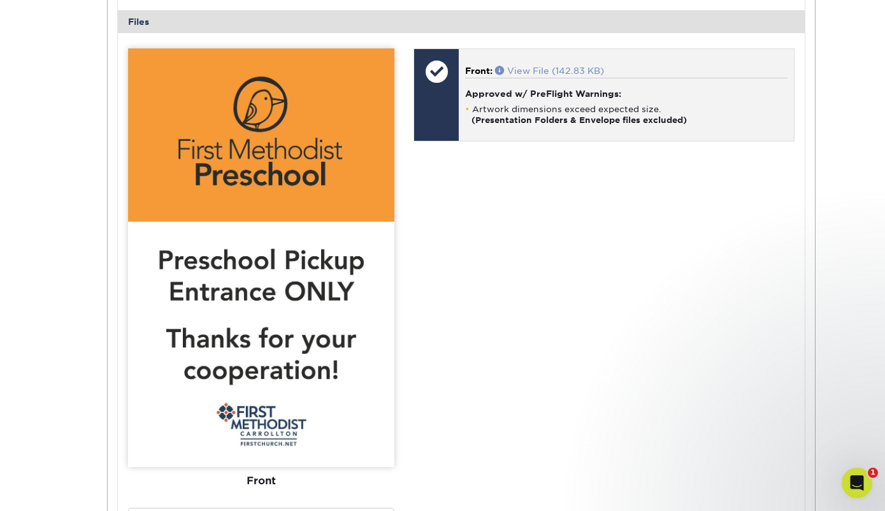
click at [543, 71] on link "View File (142.83 KB)" at bounding box center [549, 71] width 109 height 10
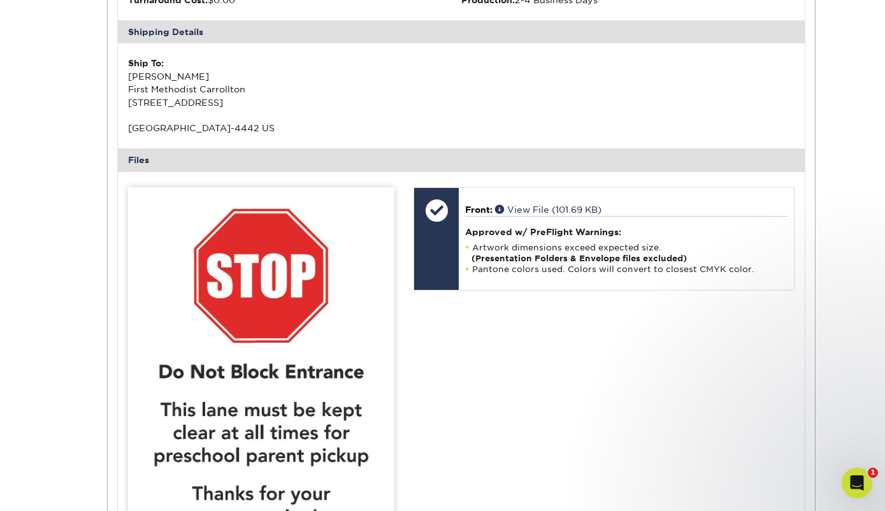
scroll to position [141, 0]
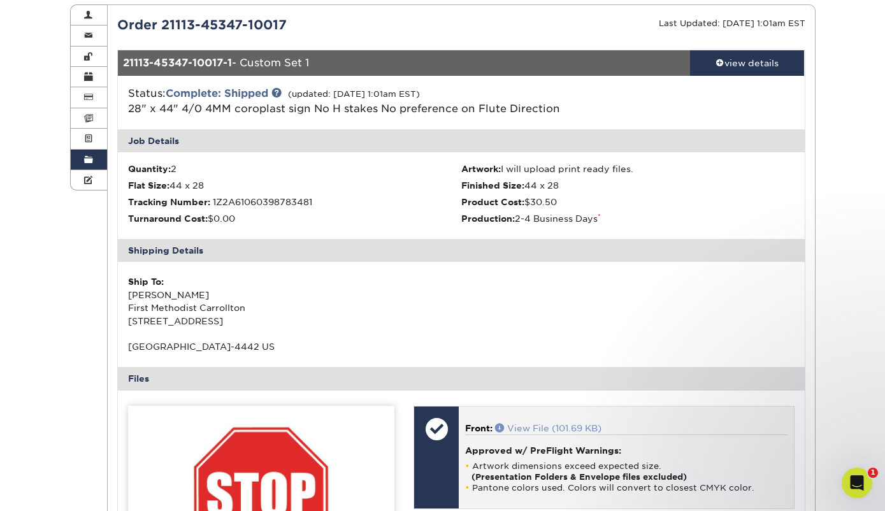
click at [548, 424] on link "View File (101.69 KB)" at bounding box center [548, 428] width 106 height 10
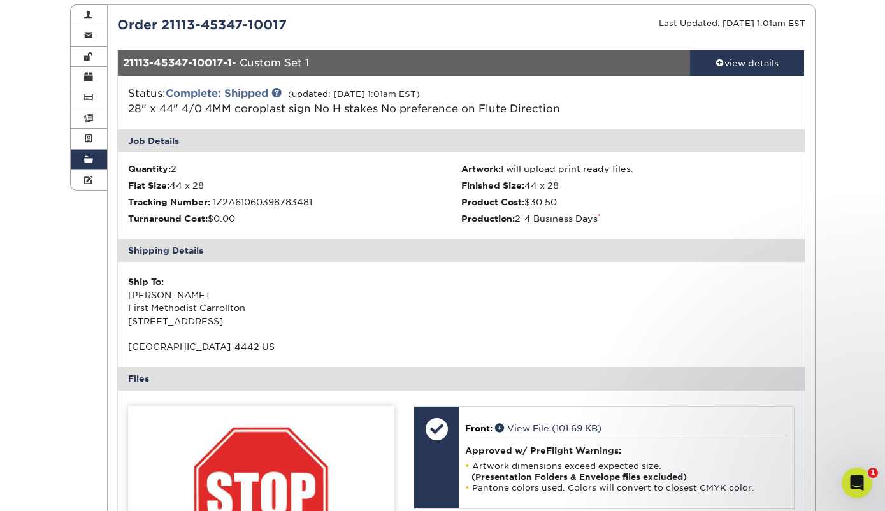
click at [82, 157] on link "Order History" at bounding box center [89, 160] width 37 height 20
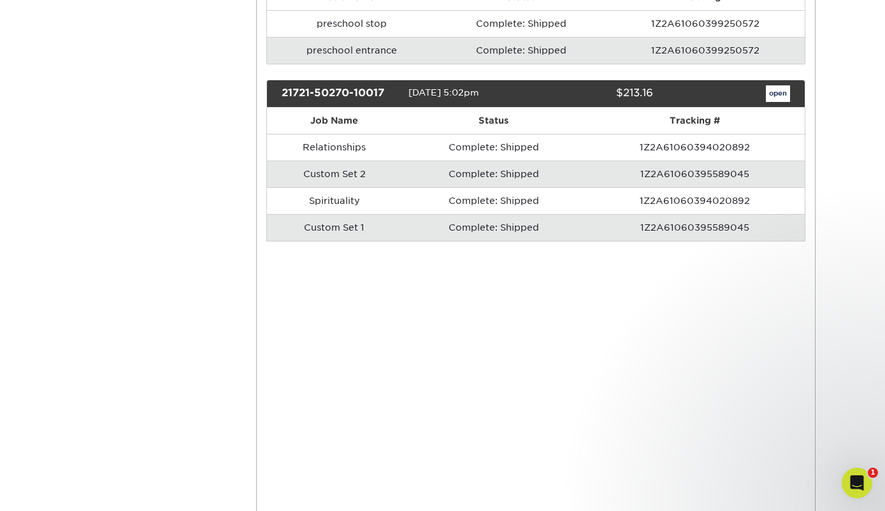
scroll to position [853, 0]
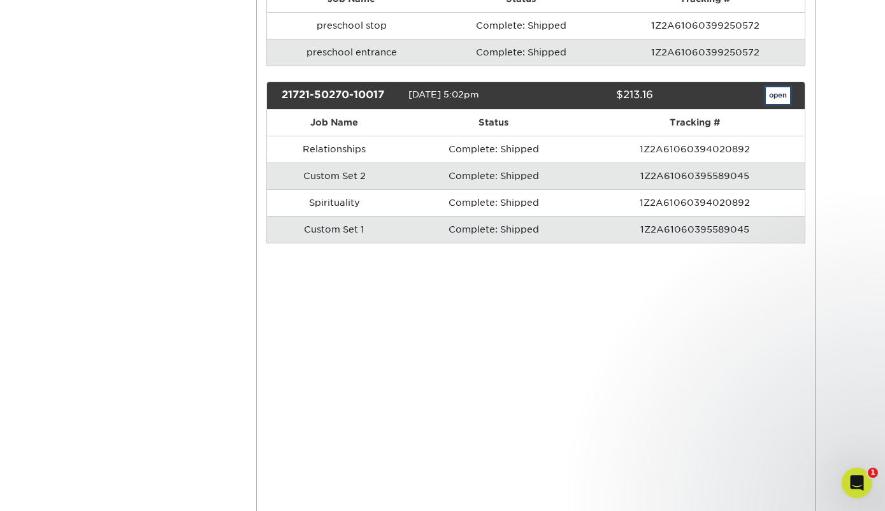
click at [775, 94] on link "open" at bounding box center [777, 95] width 24 height 17
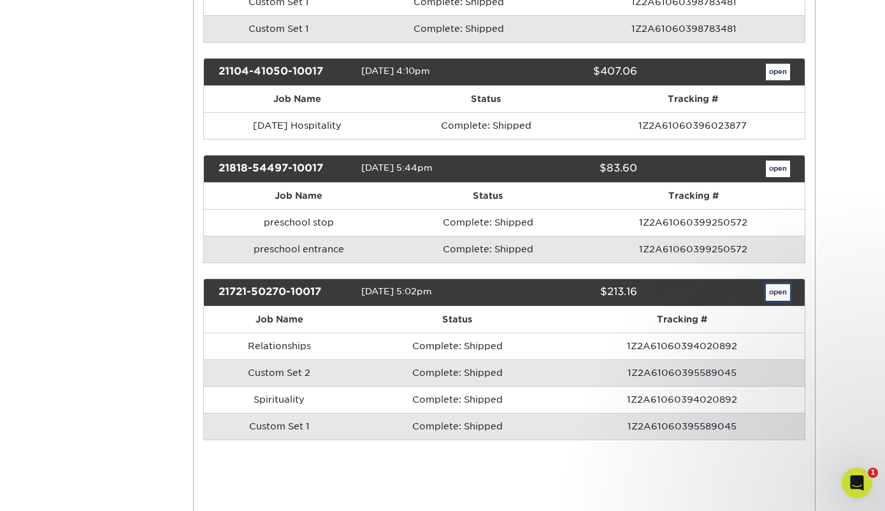
scroll to position [0, 0]
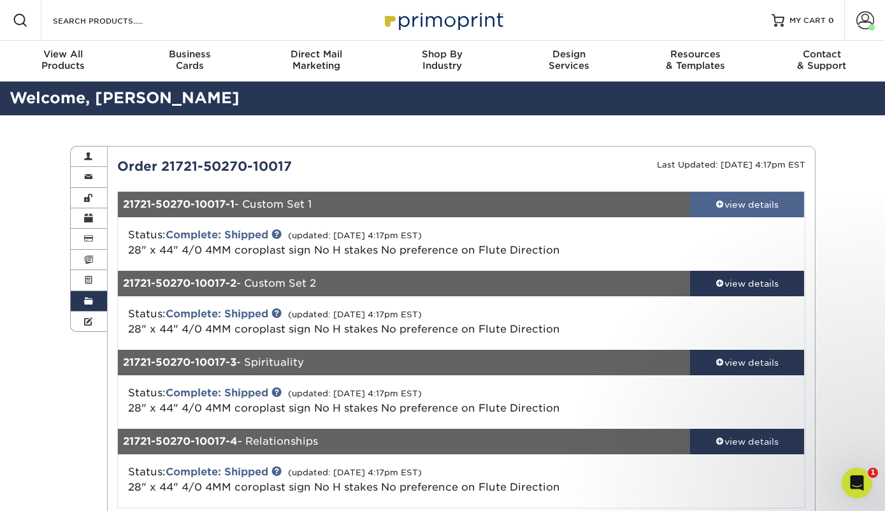
click at [727, 204] on div "view details" at bounding box center [747, 204] width 115 height 13
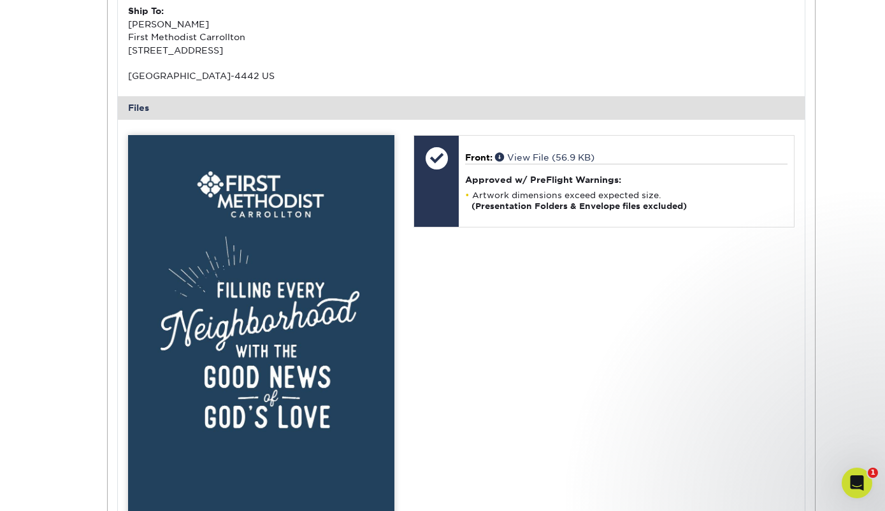
scroll to position [410, 0]
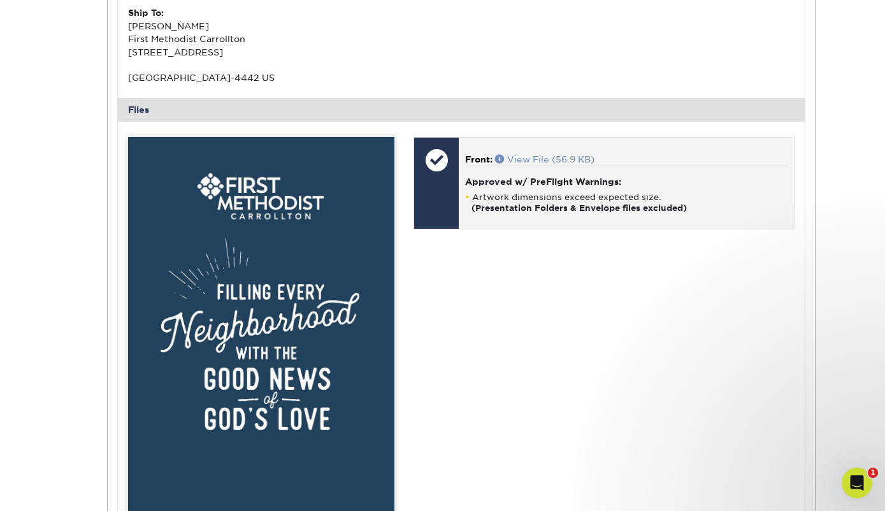
click at [550, 154] on link "View File (56.9 KB)" at bounding box center [544, 159] width 99 height 10
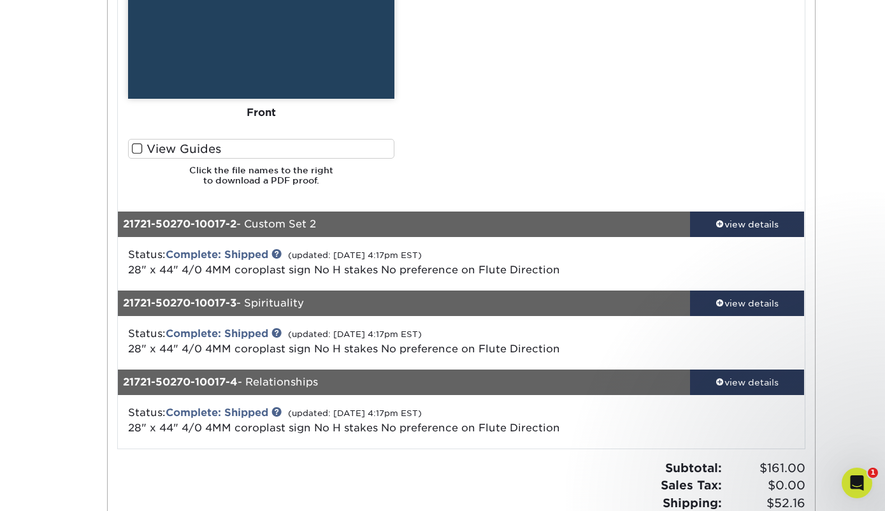
scroll to position [871, 0]
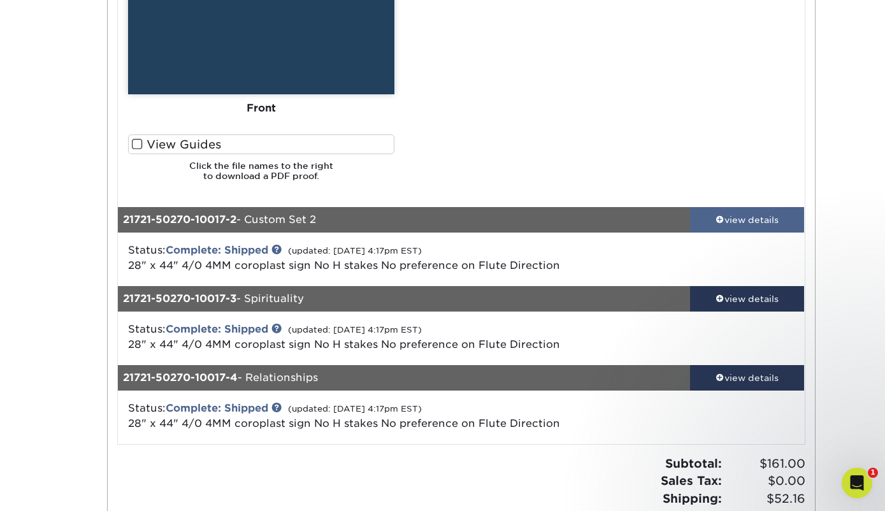
click at [731, 211] on link "view details" at bounding box center [747, 219] width 115 height 25
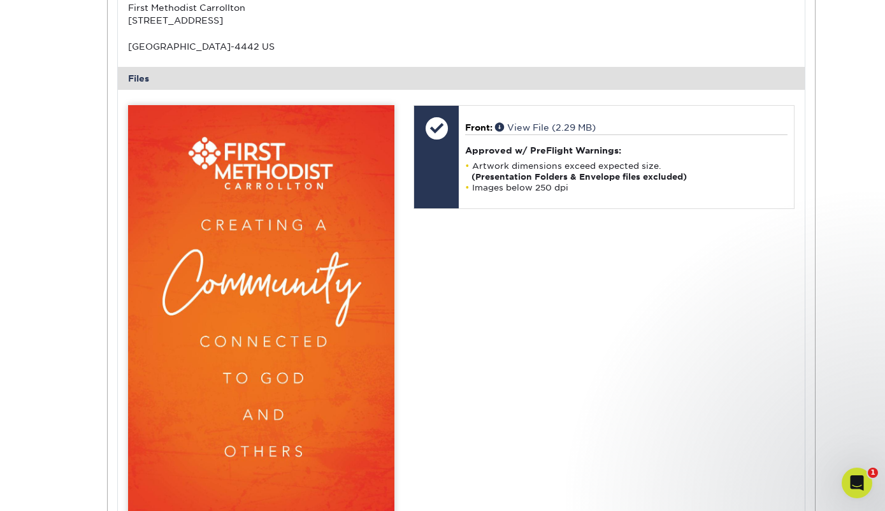
scroll to position [1327, 0]
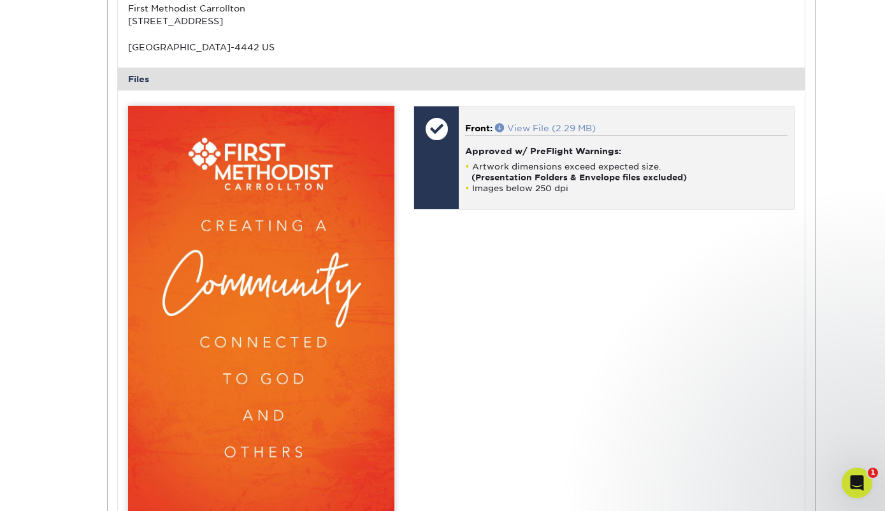
click at [543, 128] on link "View File (2.29 MB)" at bounding box center [545, 128] width 101 height 10
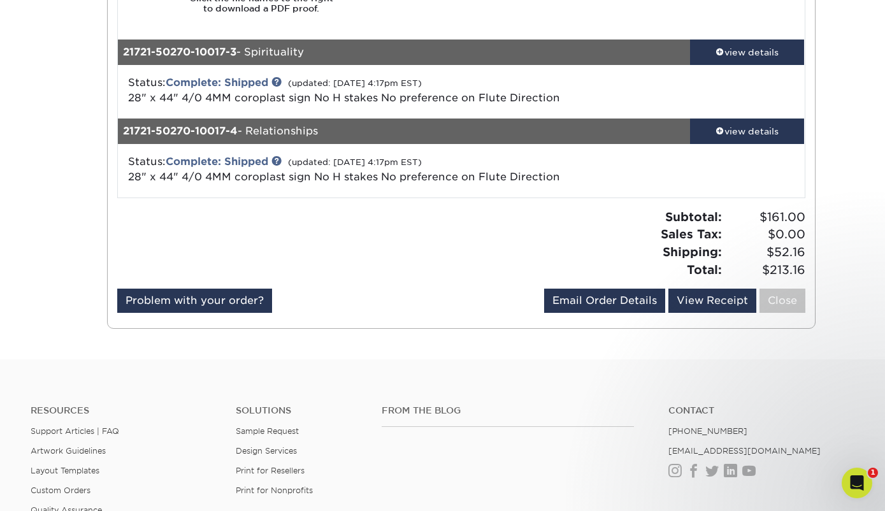
scroll to position [1917, 0]
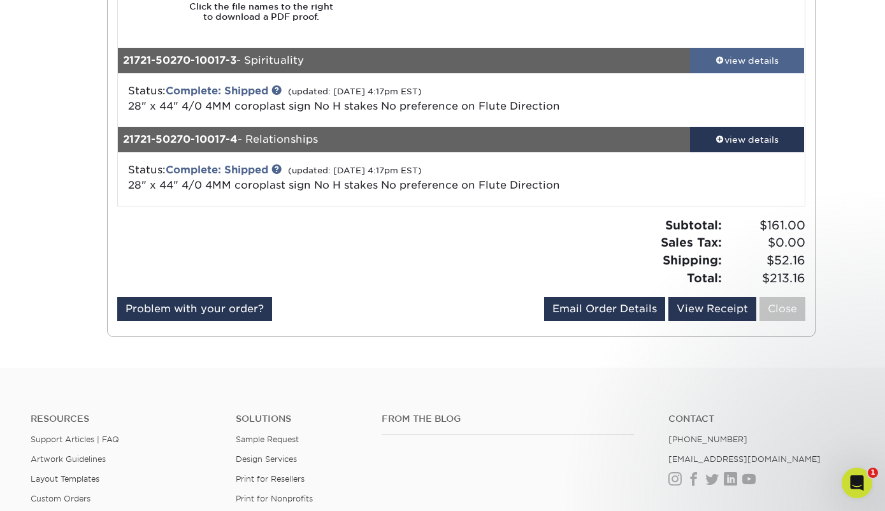
click at [748, 59] on div "view details" at bounding box center [747, 60] width 115 height 13
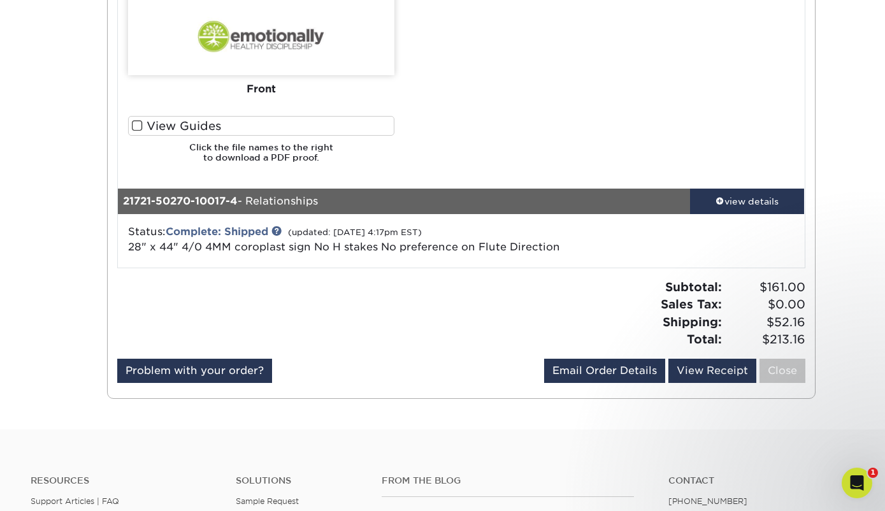
scroll to position [2690, 0]
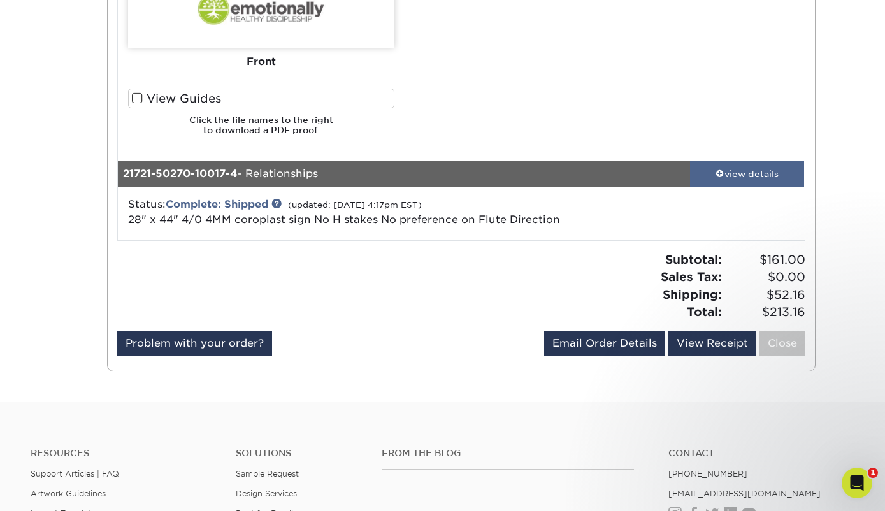
click at [744, 177] on div "view details" at bounding box center [747, 173] width 115 height 13
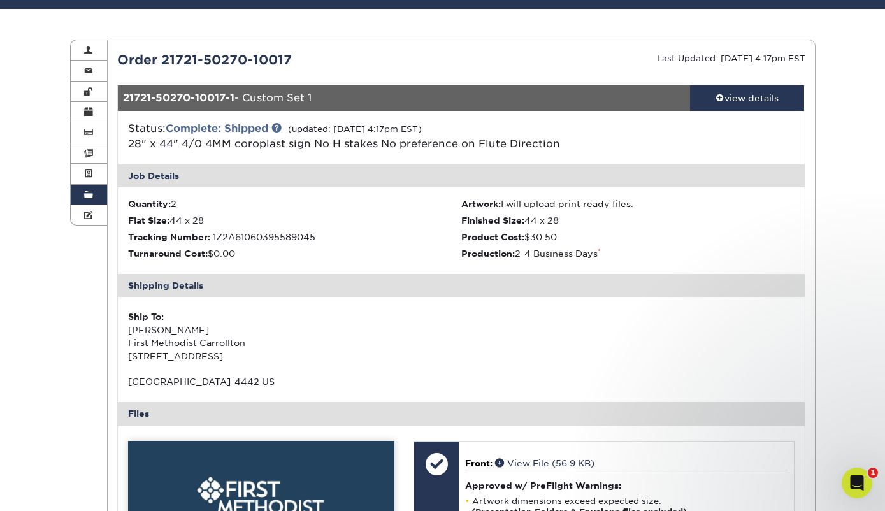
scroll to position [99, 0]
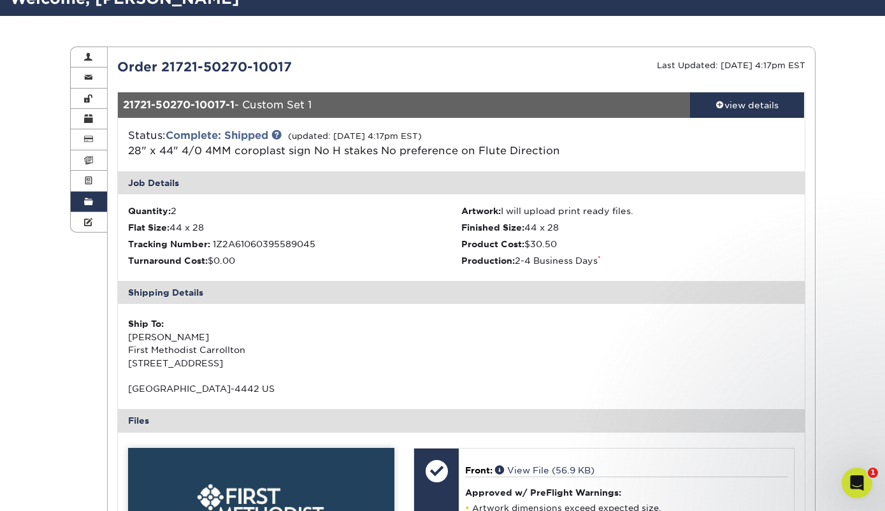
click at [85, 206] on span at bounding box center [88, 202] width 9 height 10
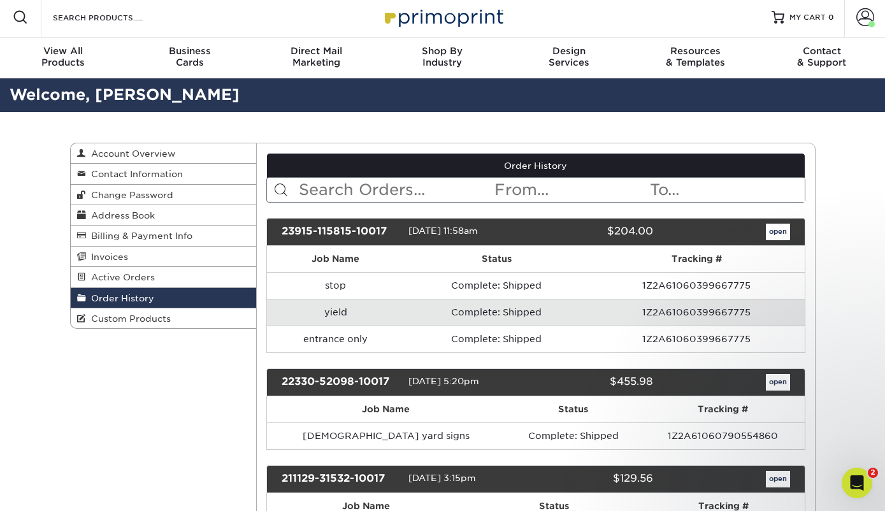
scroll to position [0, 0]
